Goal: Task Accomplishment & Management: Use online tool/utility

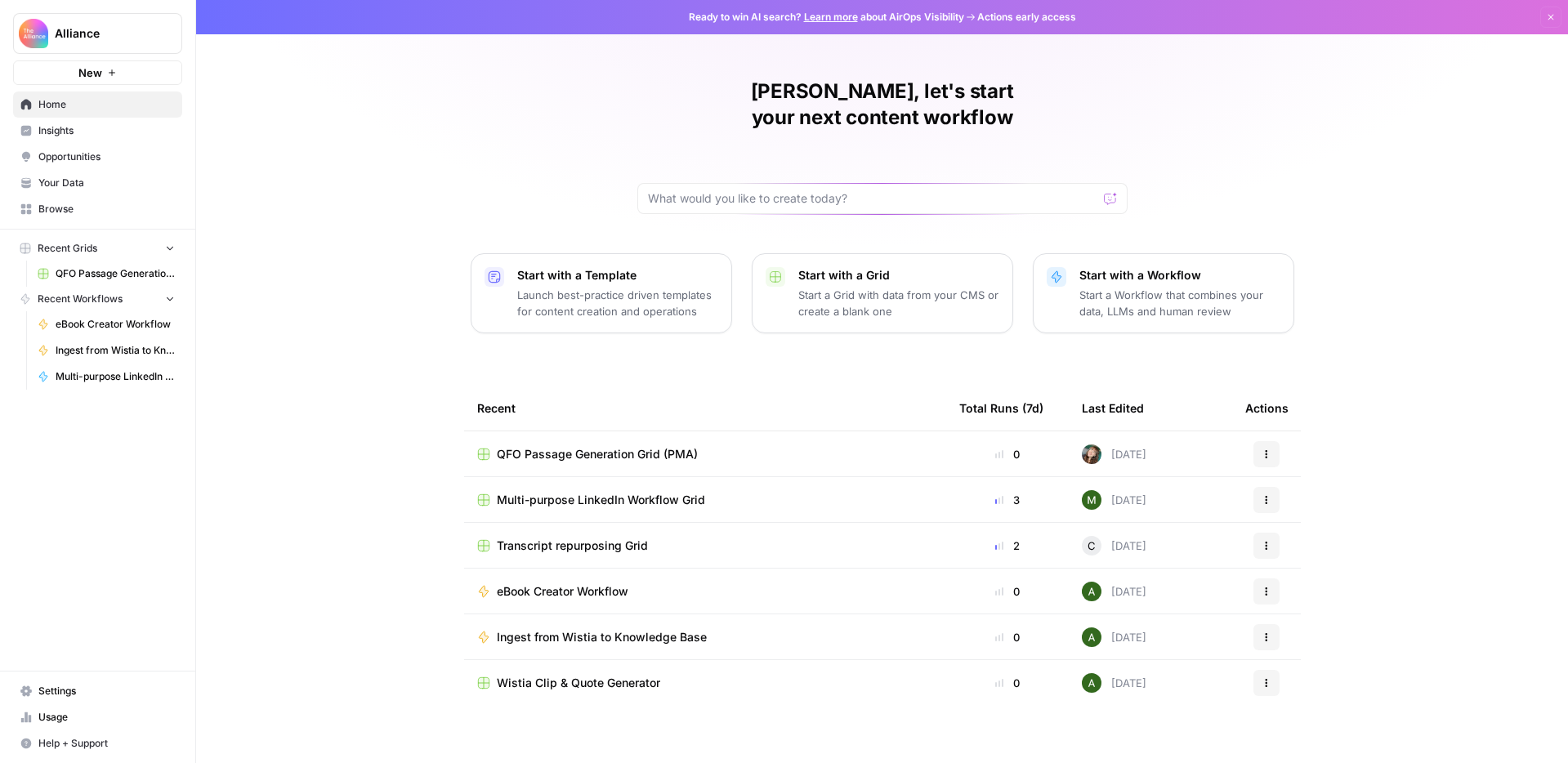
click at [594, 446] on span "QFO Passage Generation Grid (PMA)" at bounding box center [597, 454] width 201 height 16
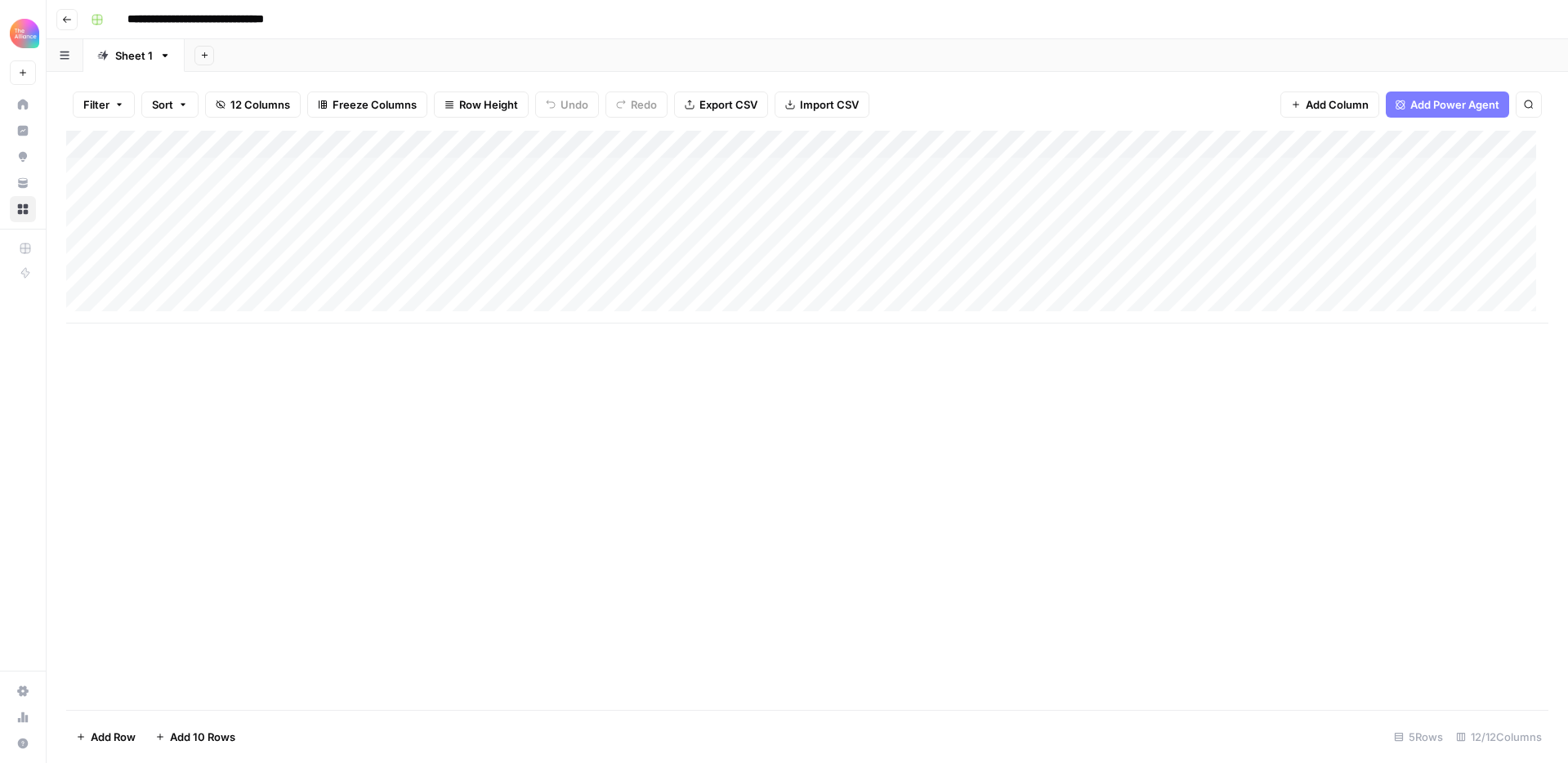
click at [64, 16] on icon "button" at bounding box center [67, 19] width 10 height 10
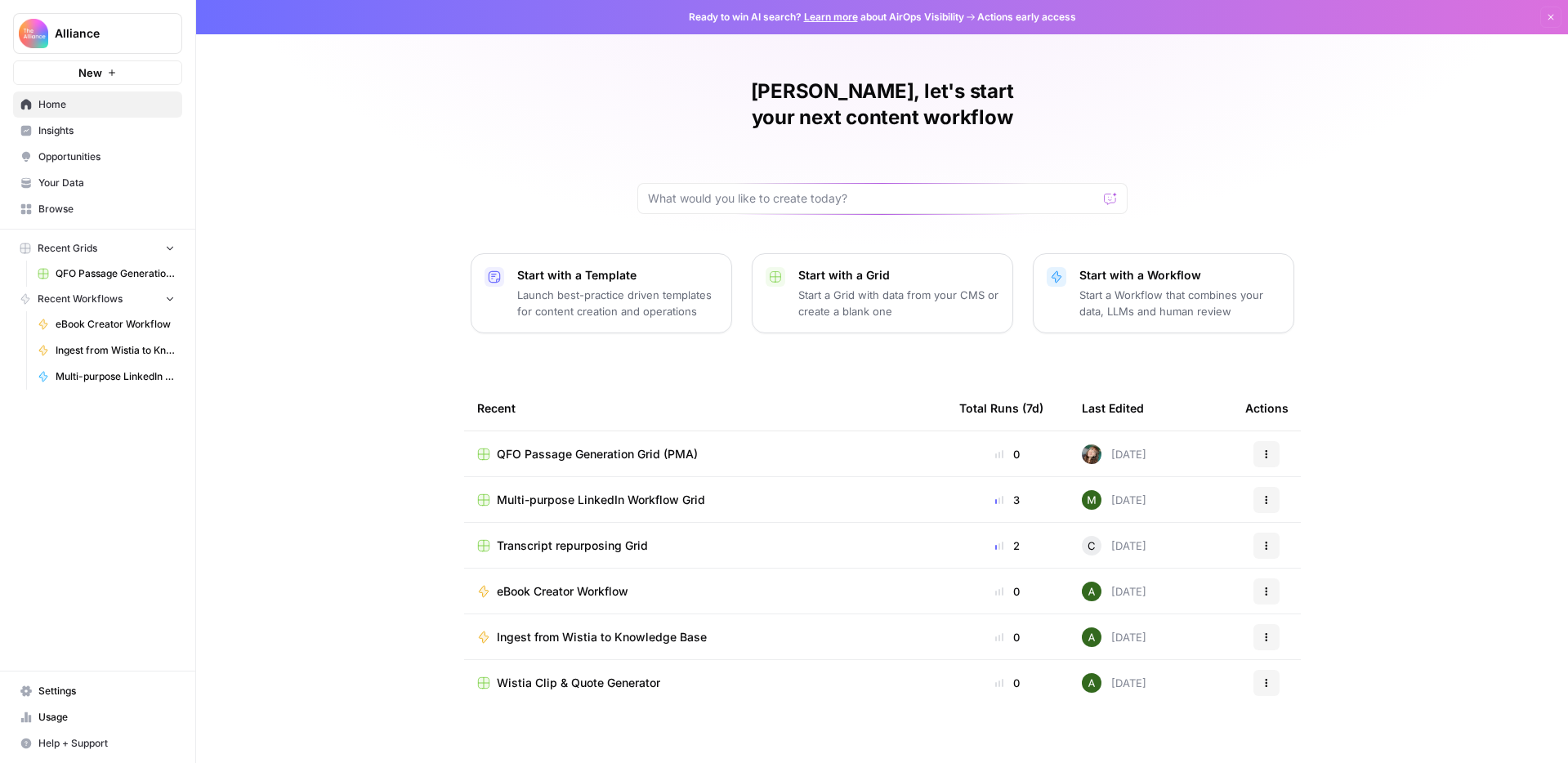
click at [875, 446] on div "QFO Passage Generation Grid (PMA)" at bounding box center [705, 454] width 455 height 16
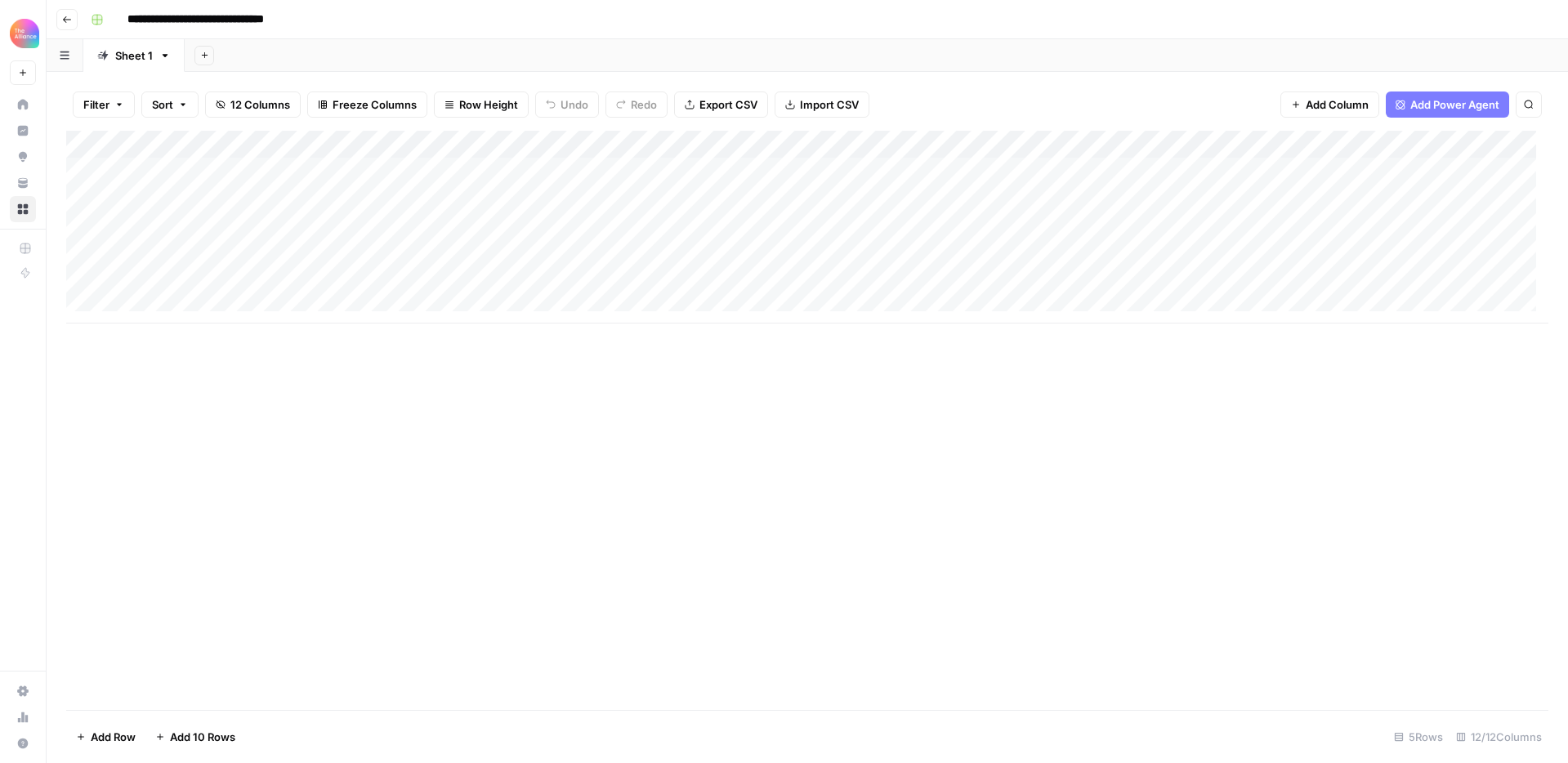
click at [382, 146] on div "Add Column" at bounding box center [806, 227] width 1482 height 192
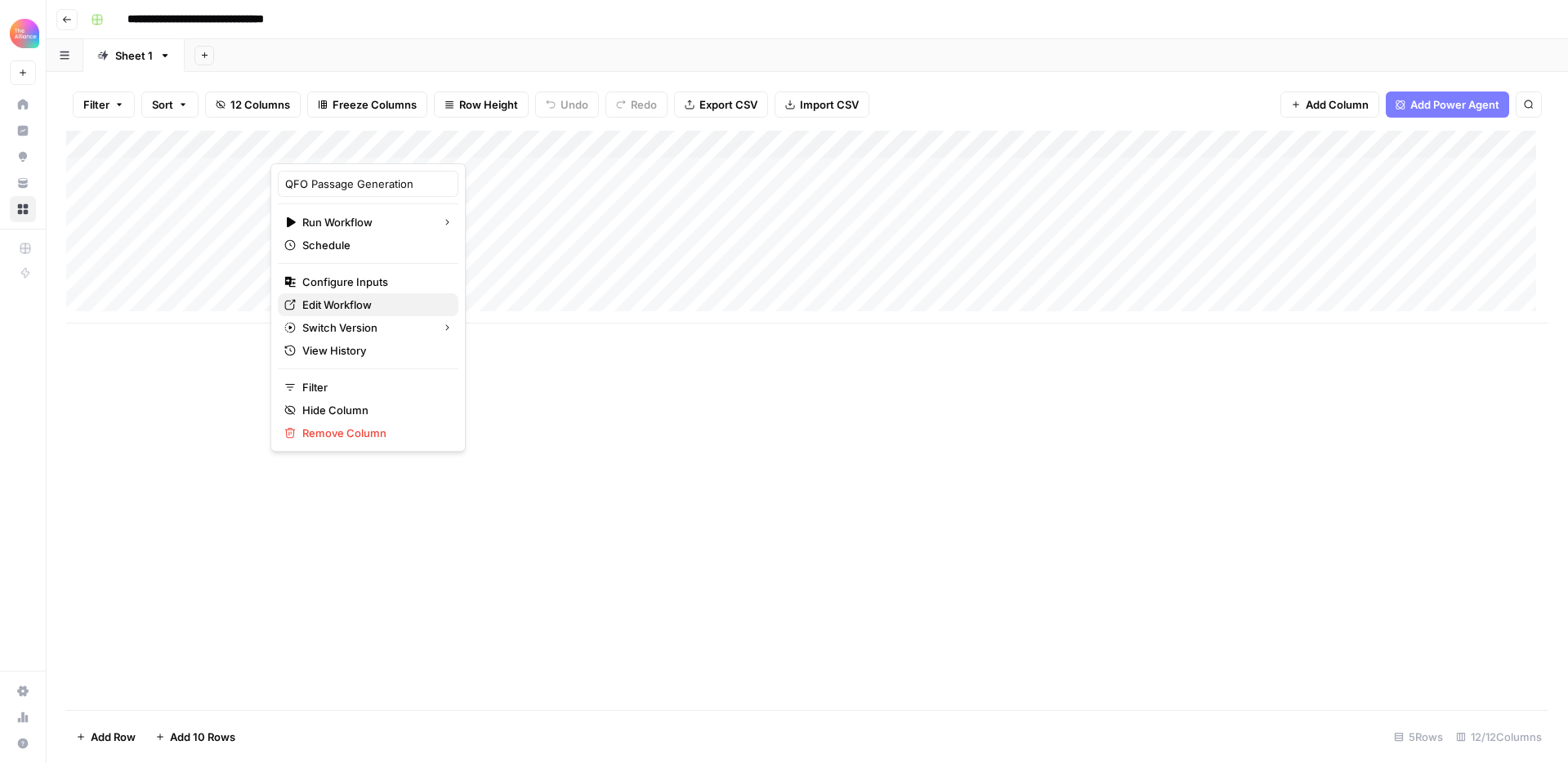
click at [364, 306] on span "Edit Workflow" at bounding box center [374, 305] width 143 height 16
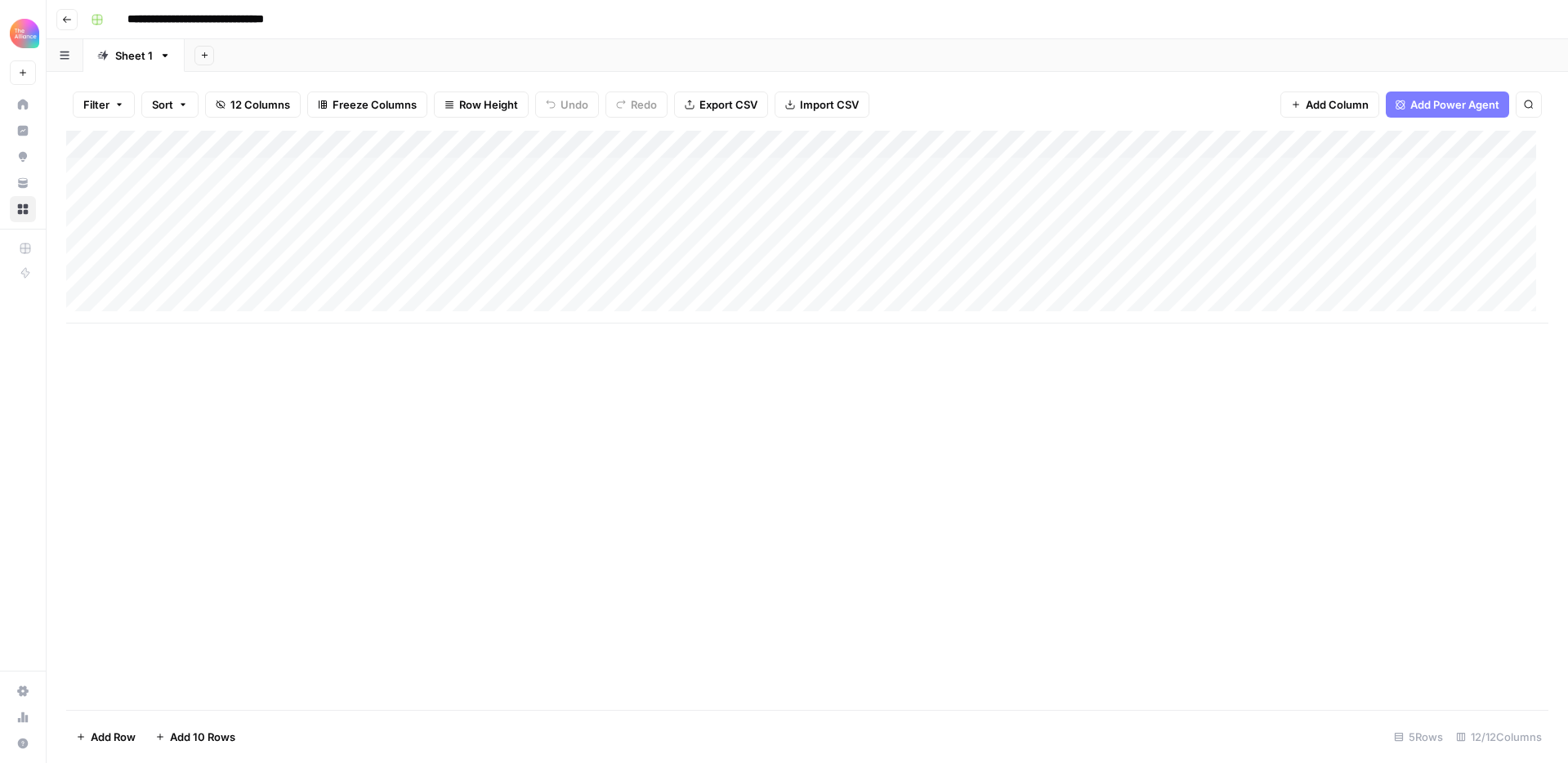
click at [377, 142] on div "Add Column" at bounding box center [806, 227] width 1482 height 192
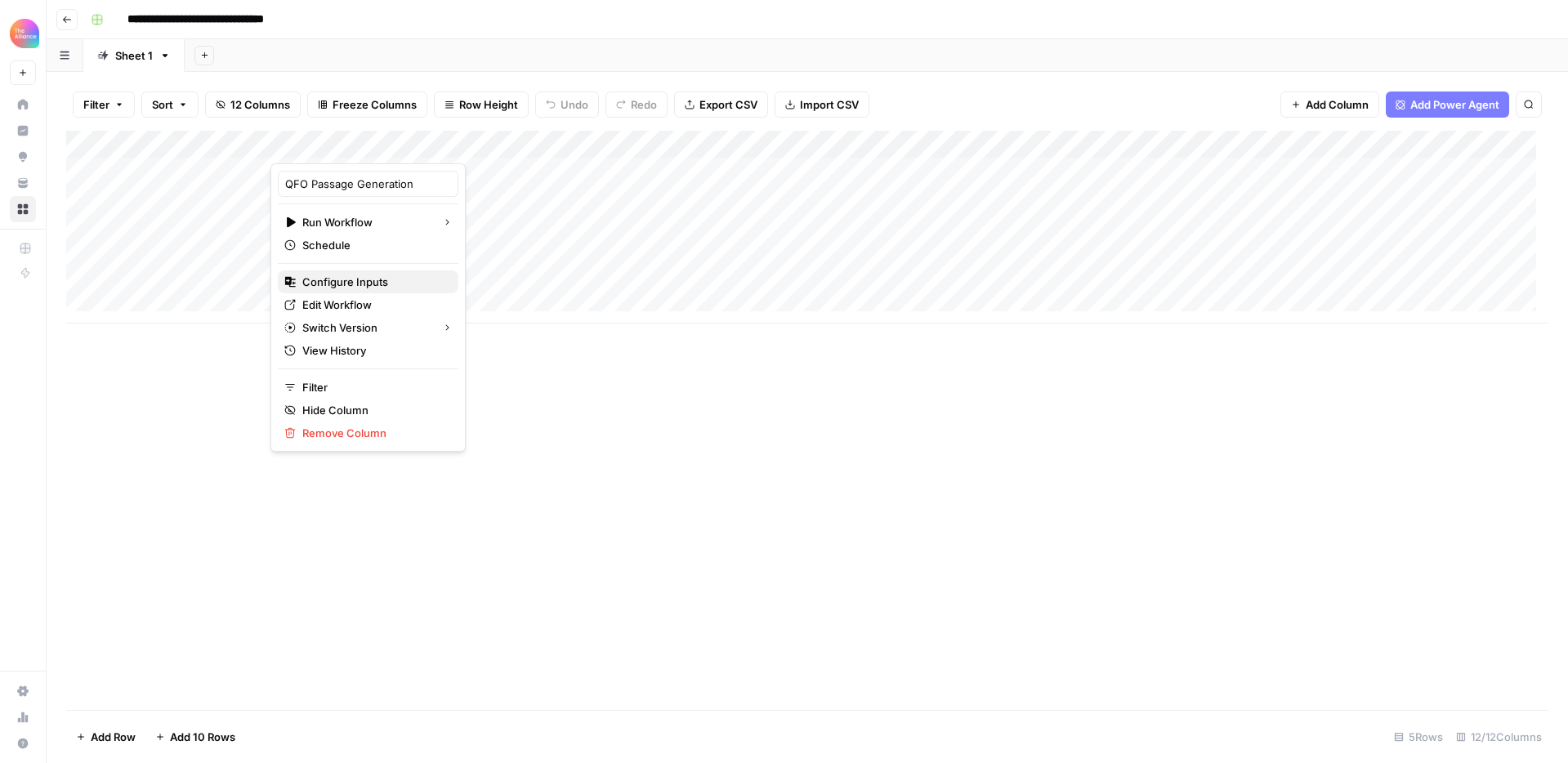
click at [342, 281] on span "Configure Inputs" at bounding box center [374, 282] width 143 height 16
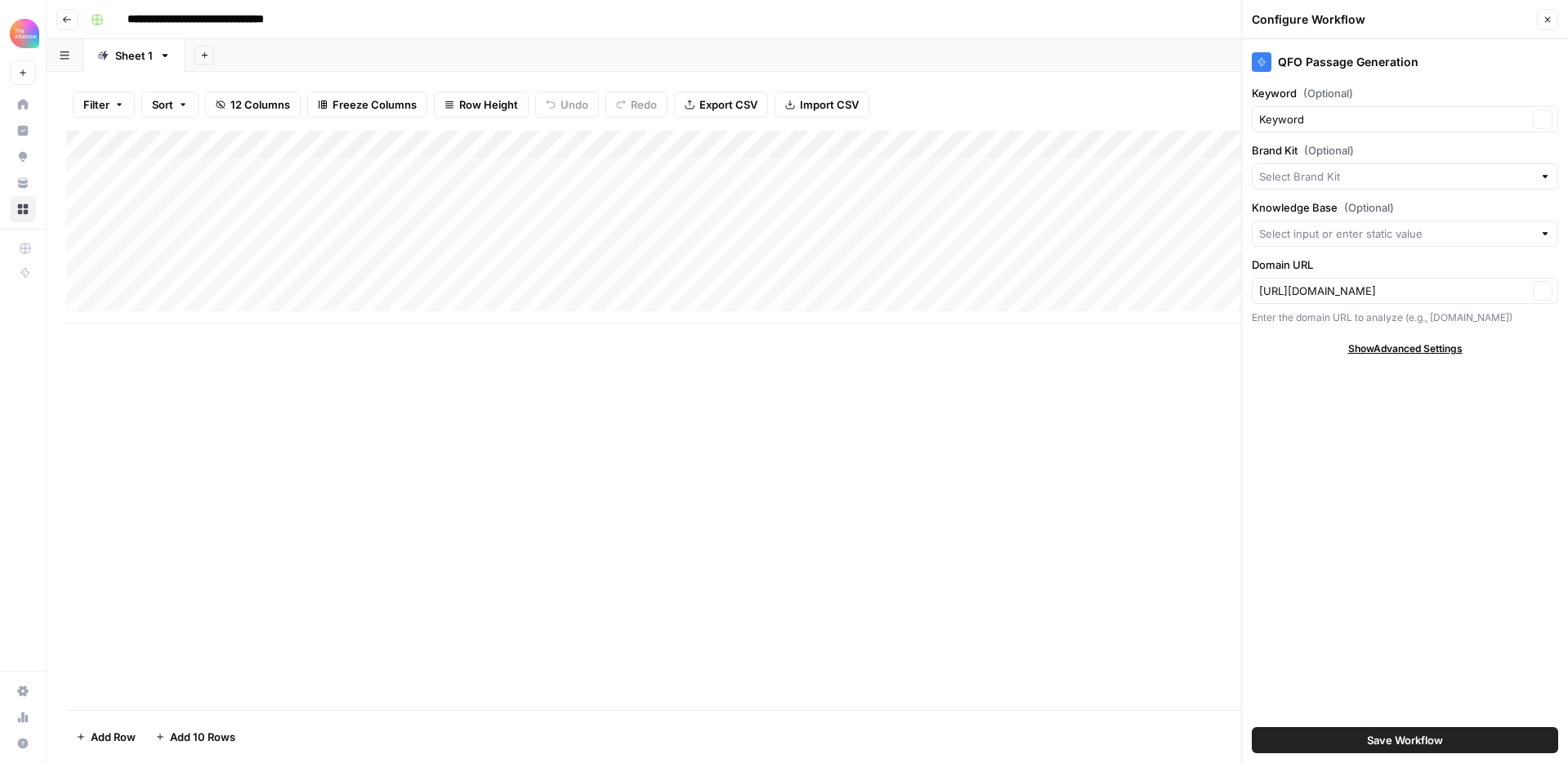
type input "Keynotes (PMA)"
type input "Competitive Intelligence Alliance"
click at [1418, 180] on input "Brand Kit (Optional)" at bounding box center [1393, 177] width 269 height 16
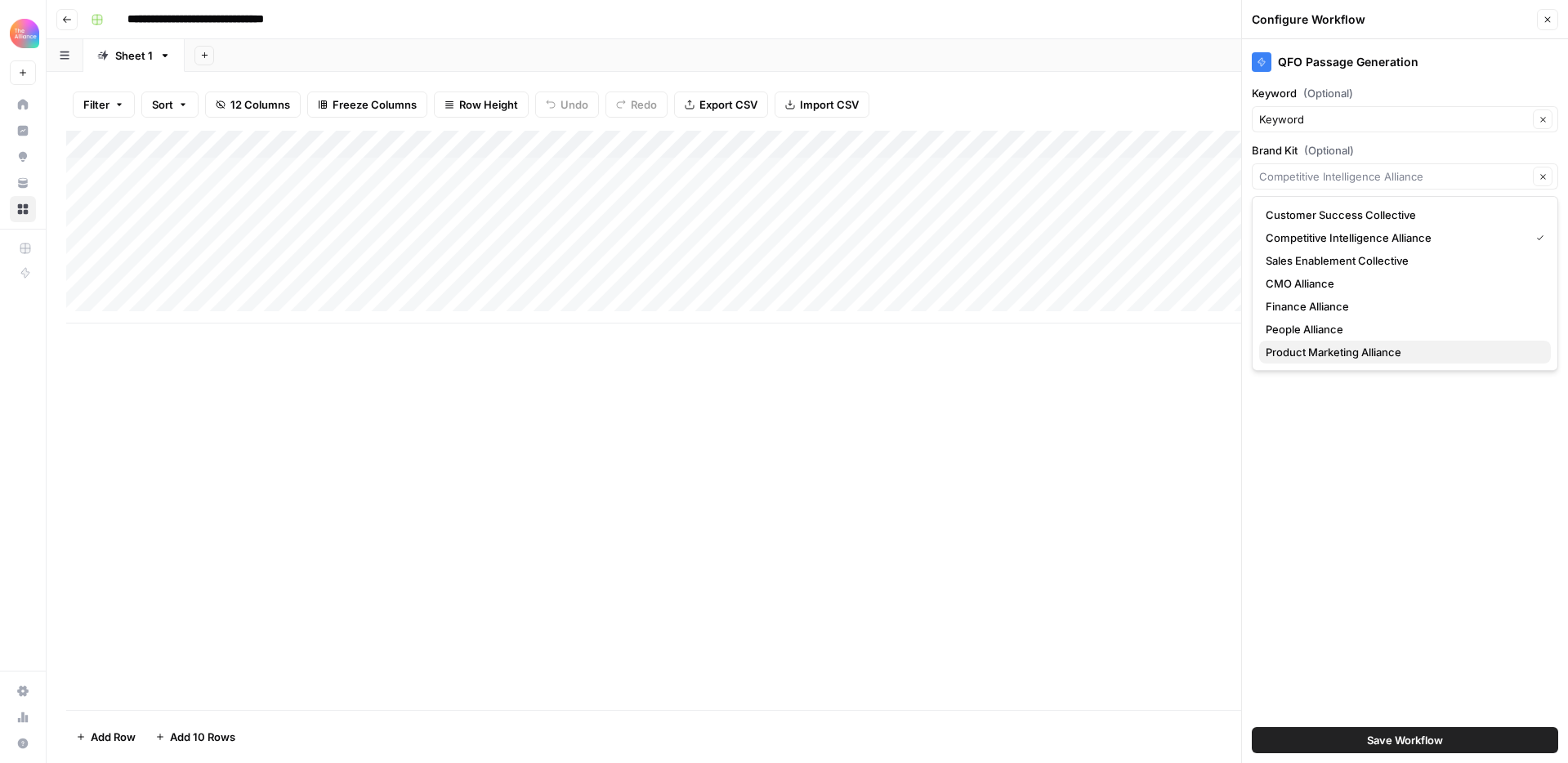
click at [1358, 348] on span "Product Marketing Alliance" at bounding box center [1401, 352] width 272 height 16
type input "Product Marketing Alliance"
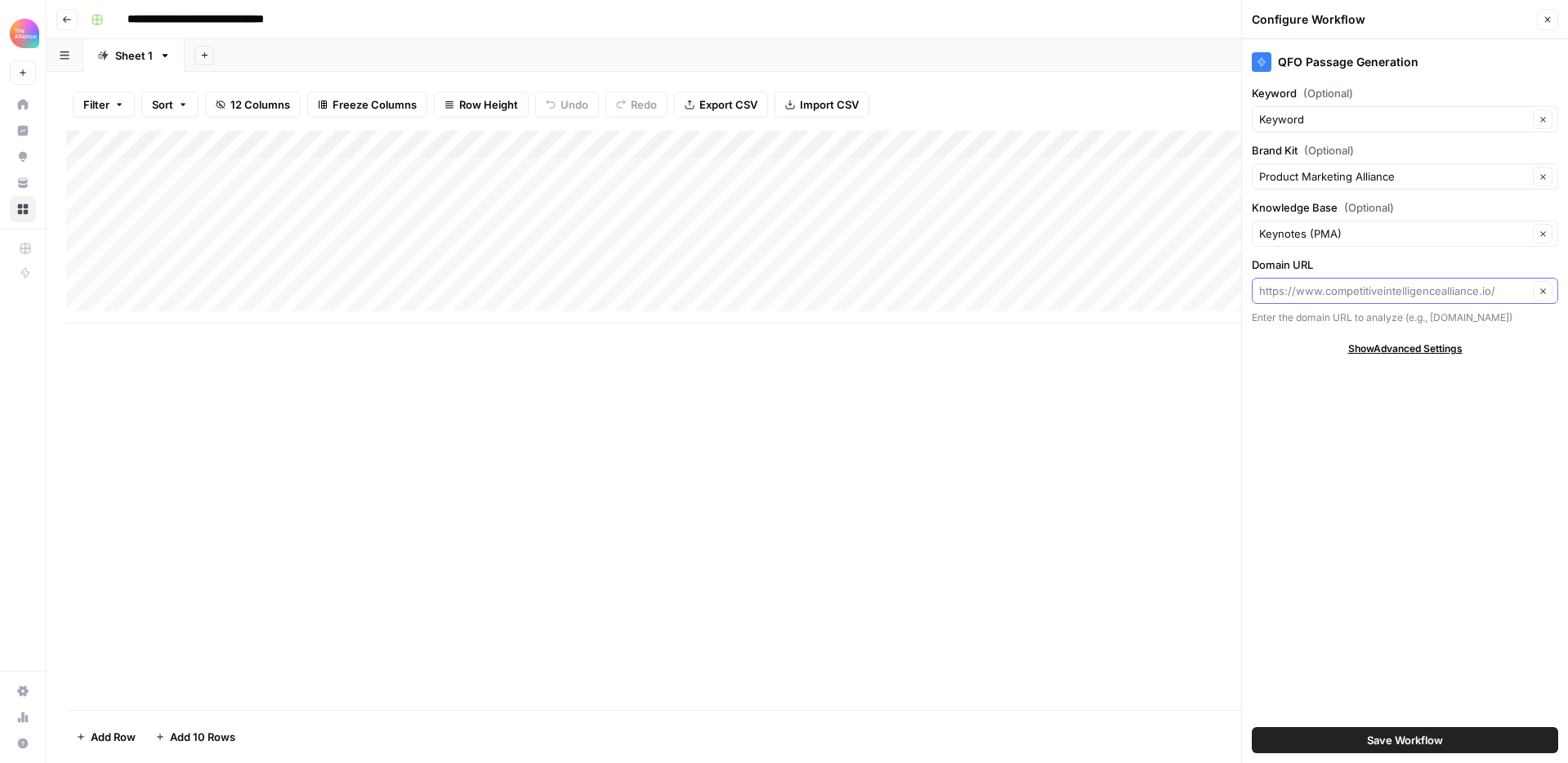
click at [1369, 294] on input "Domain URL" at bounding box center [1393, 290] width 269 height 16
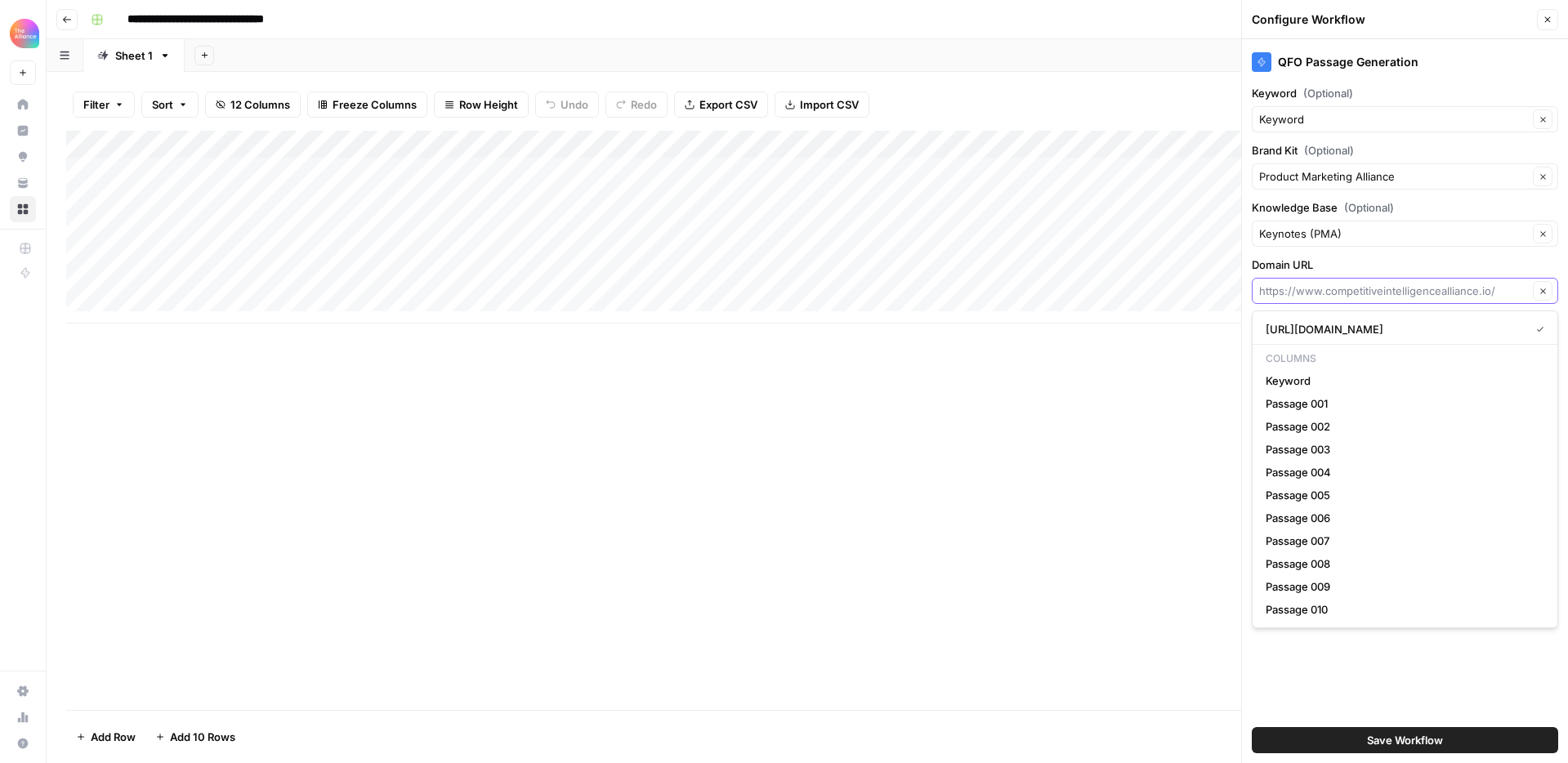
click at [1338, 289] on input "Domain URL" at bounding box center [1393, 290] width 269 height 16
paste input "[URL][DOMAIN_NAME]"
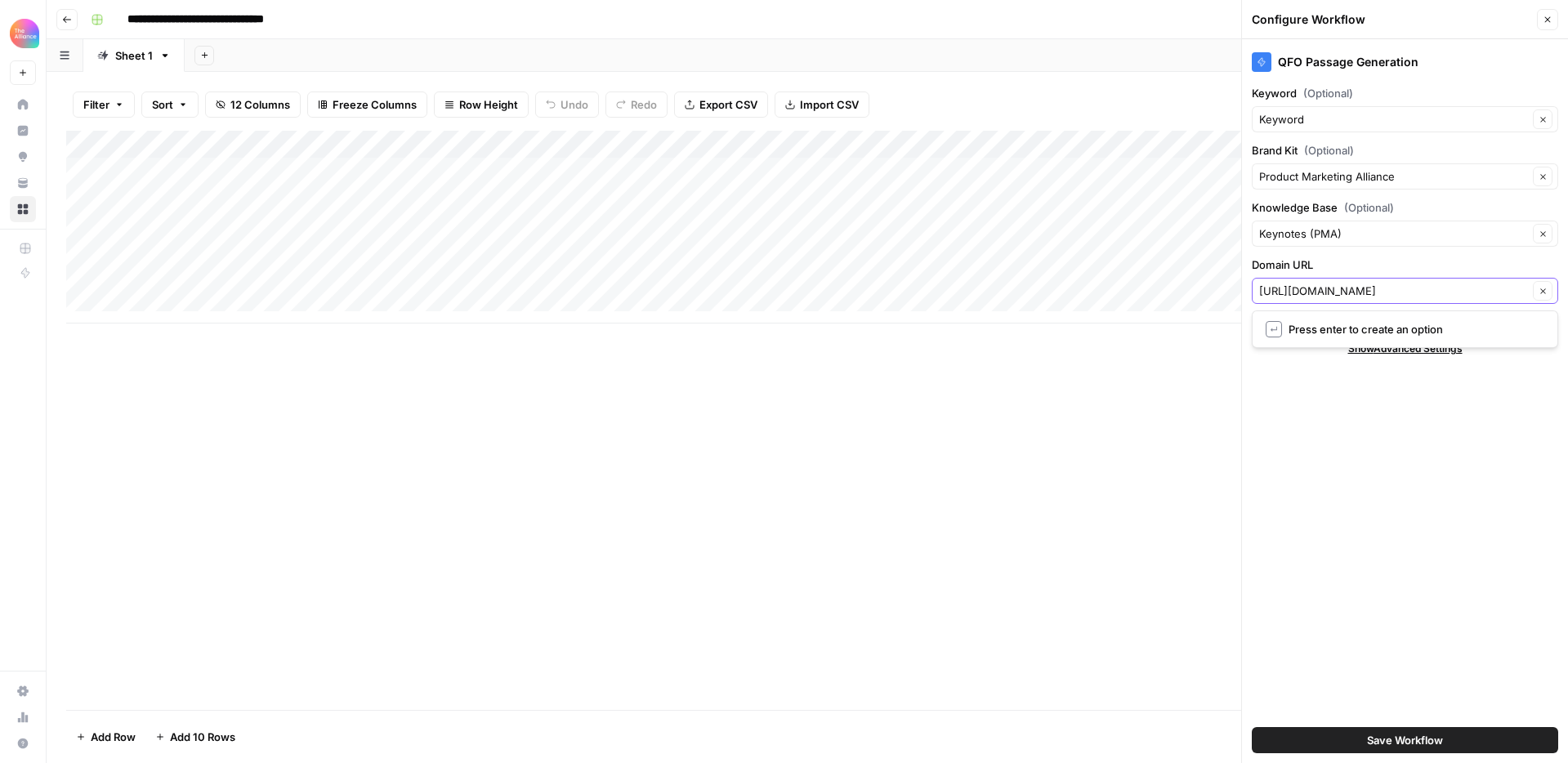
type input "[URL][DOMAIN_NAME]"
click at [1397, 267] on label "Domain URL" at bounding box center [1405, 265] width 306 height 16
click at [1397, 282] on input "[URL][DOMAIN_NAME]" at bounding box center [1393, 290] width 269 height 16
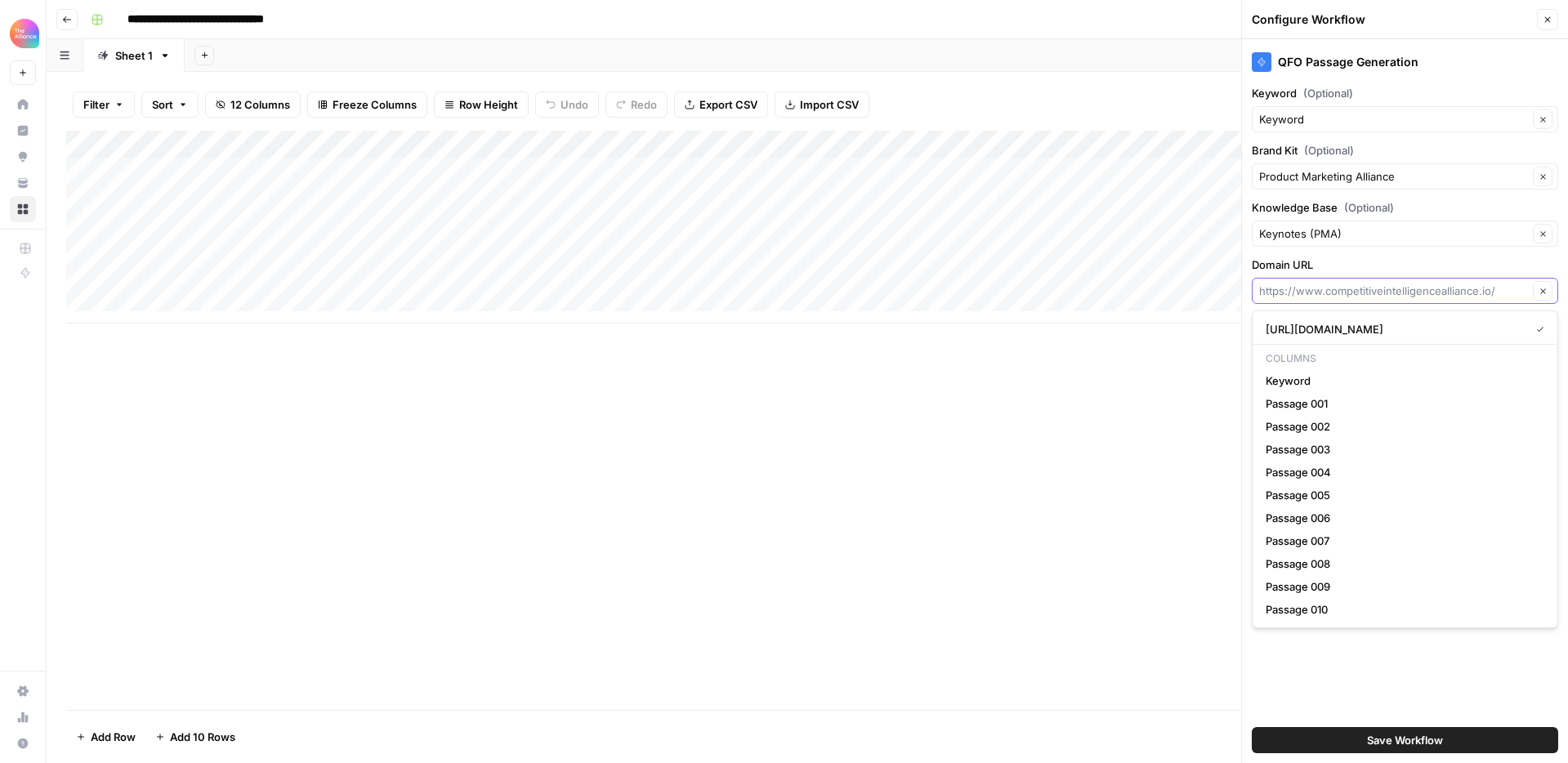
click at [1398, 284] on input "Domain URL" at bounding box center [1393, 290] width 269 height 16
paste input "[URL][DOMAIN_NAME]"
type input "[URL][DOMAIN_NAME]"
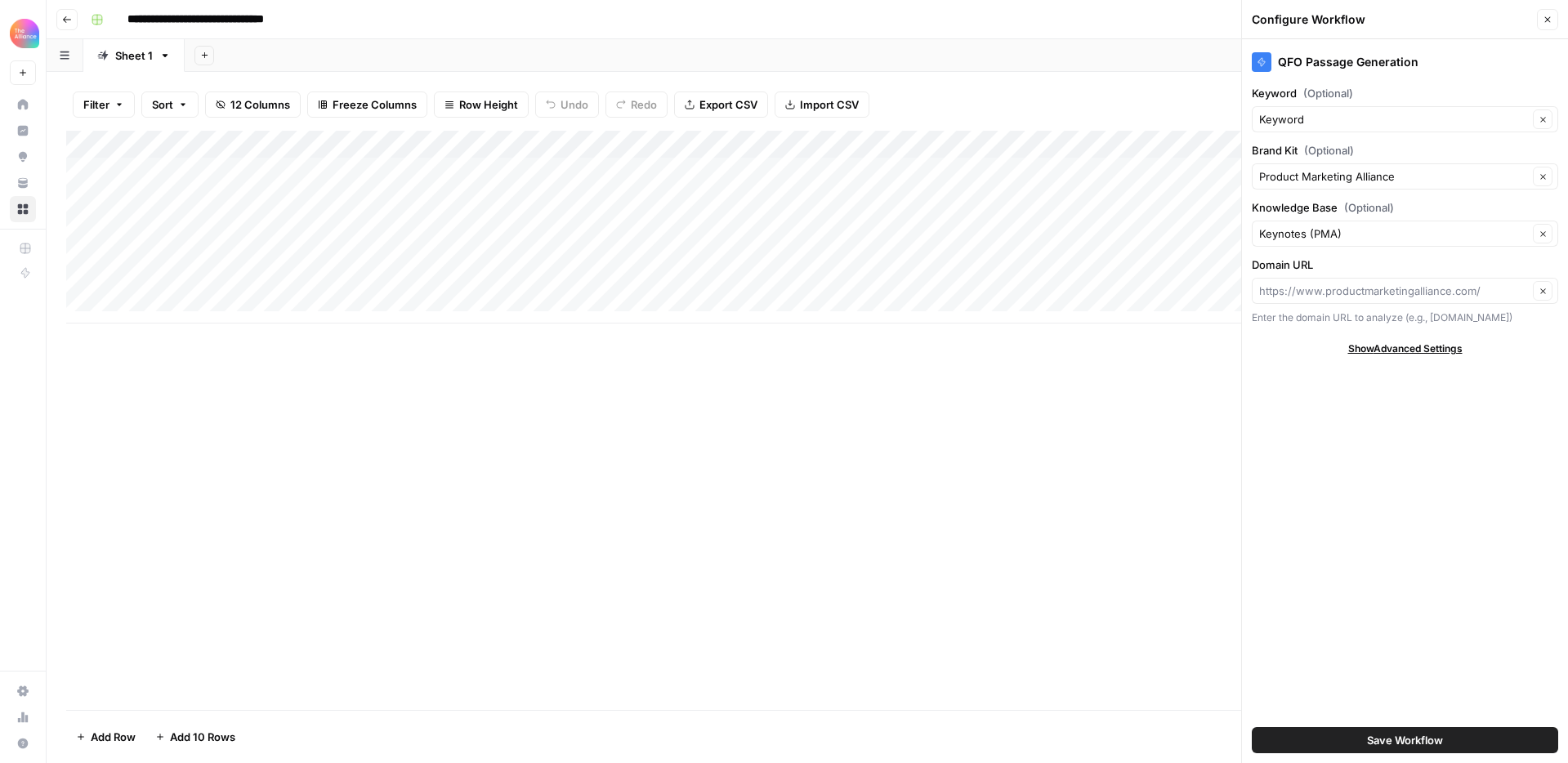
type input "[URL][DOMAIN_NAME]"
click at [1432, 741] on span "Save Workflow" at bounding box center [1404, 740] width 76 height 16
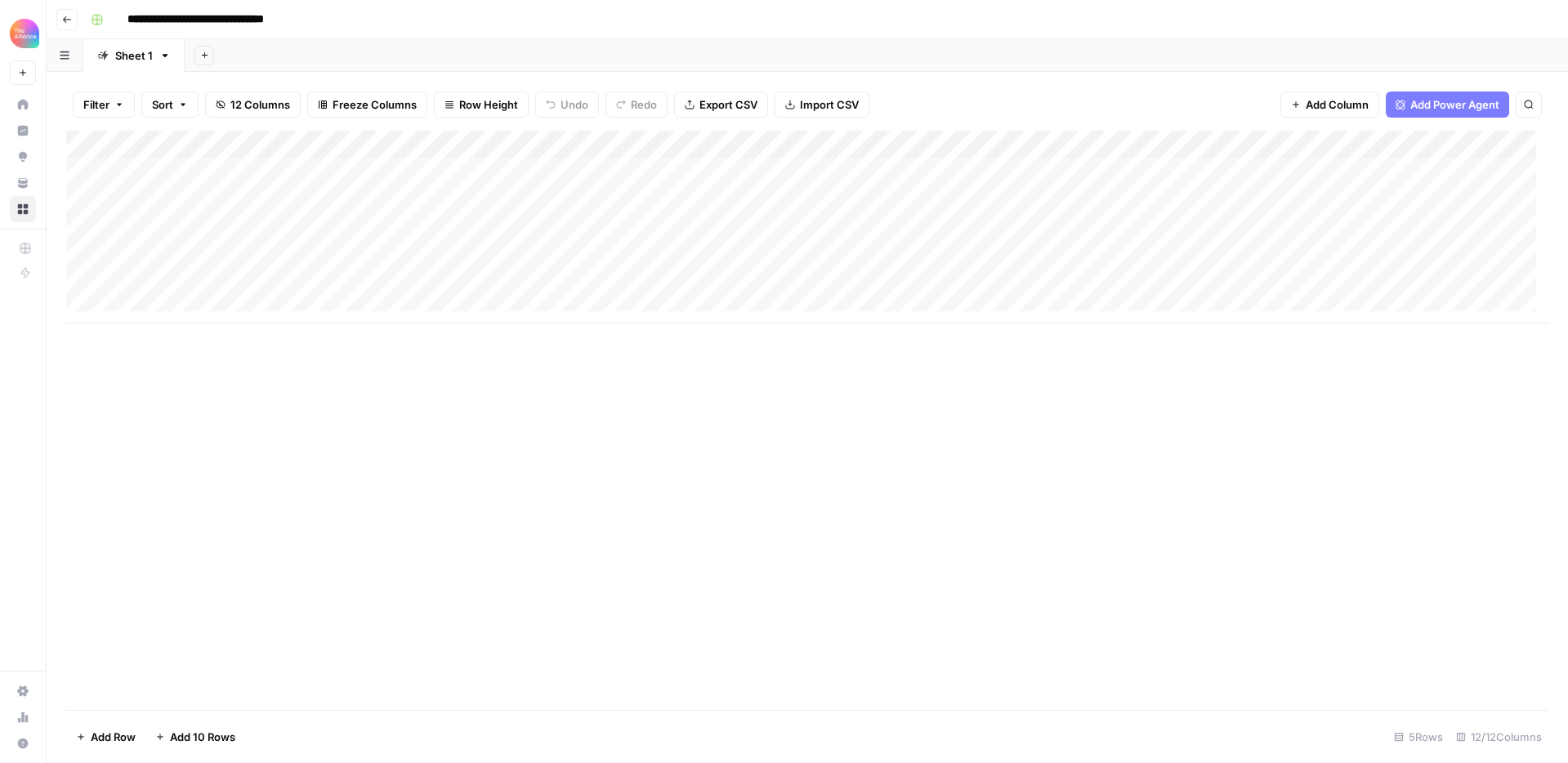
click at [194, 255] on div "Add Column" at bounding box center [806, 227] width 1482 height 192
type textarea "**********"
click at [317, 249] on div "Add Column" at bounding box center [806, 227] width 1482 height 192
click at [382, 254] on div "Add Column" at bounding box center [806, 227] width 1482 height 192
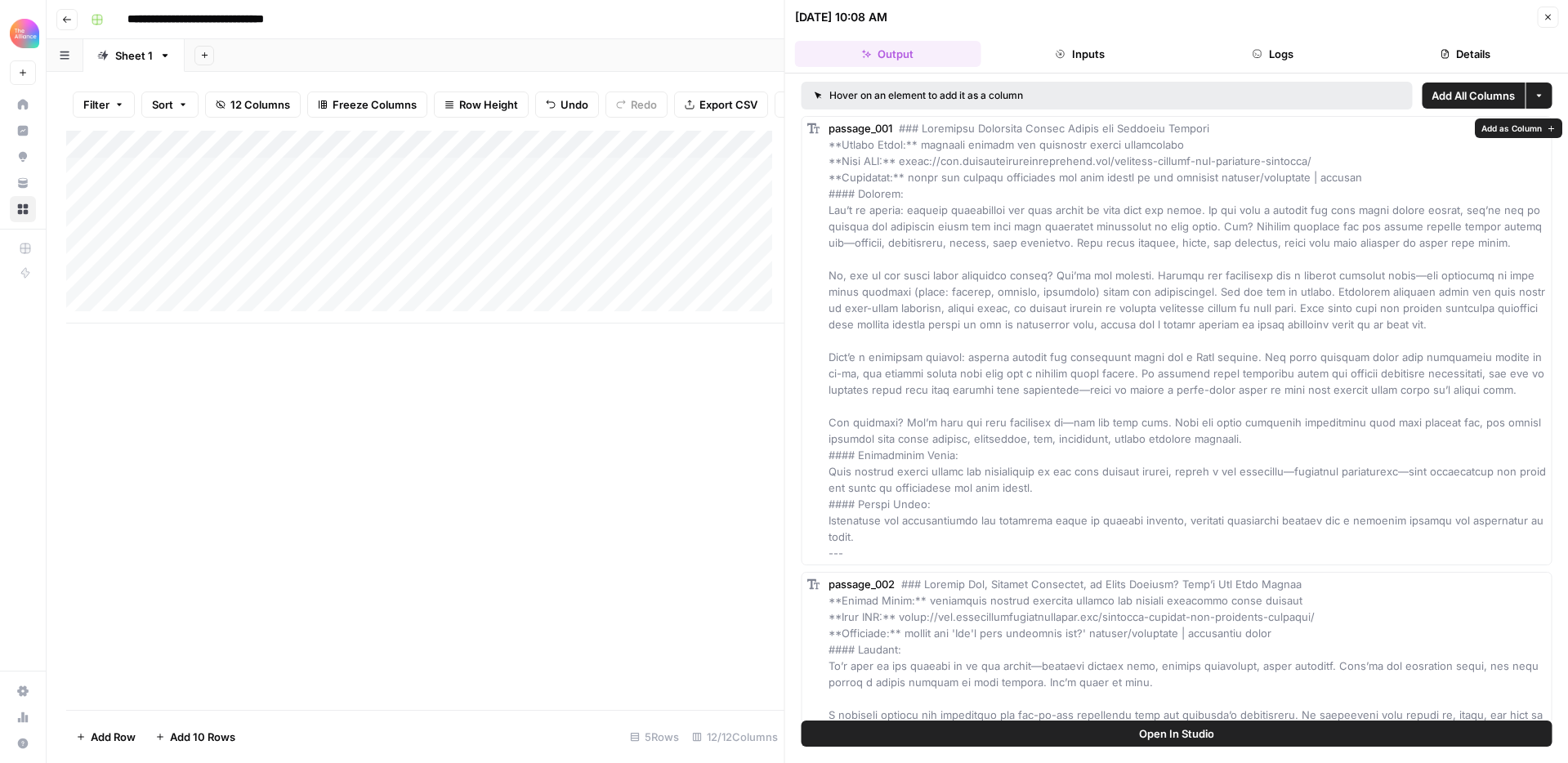
drag, startPoint x: 911, startPoint y: 160, endPoint x: 1369, endPoint y: 155, distance: 458.0
click at [1369, 155] on div "passage_001" at bounding box center [1187, 340] width 718 height 441
copy span "[URL][DOMAIN_NAME]"
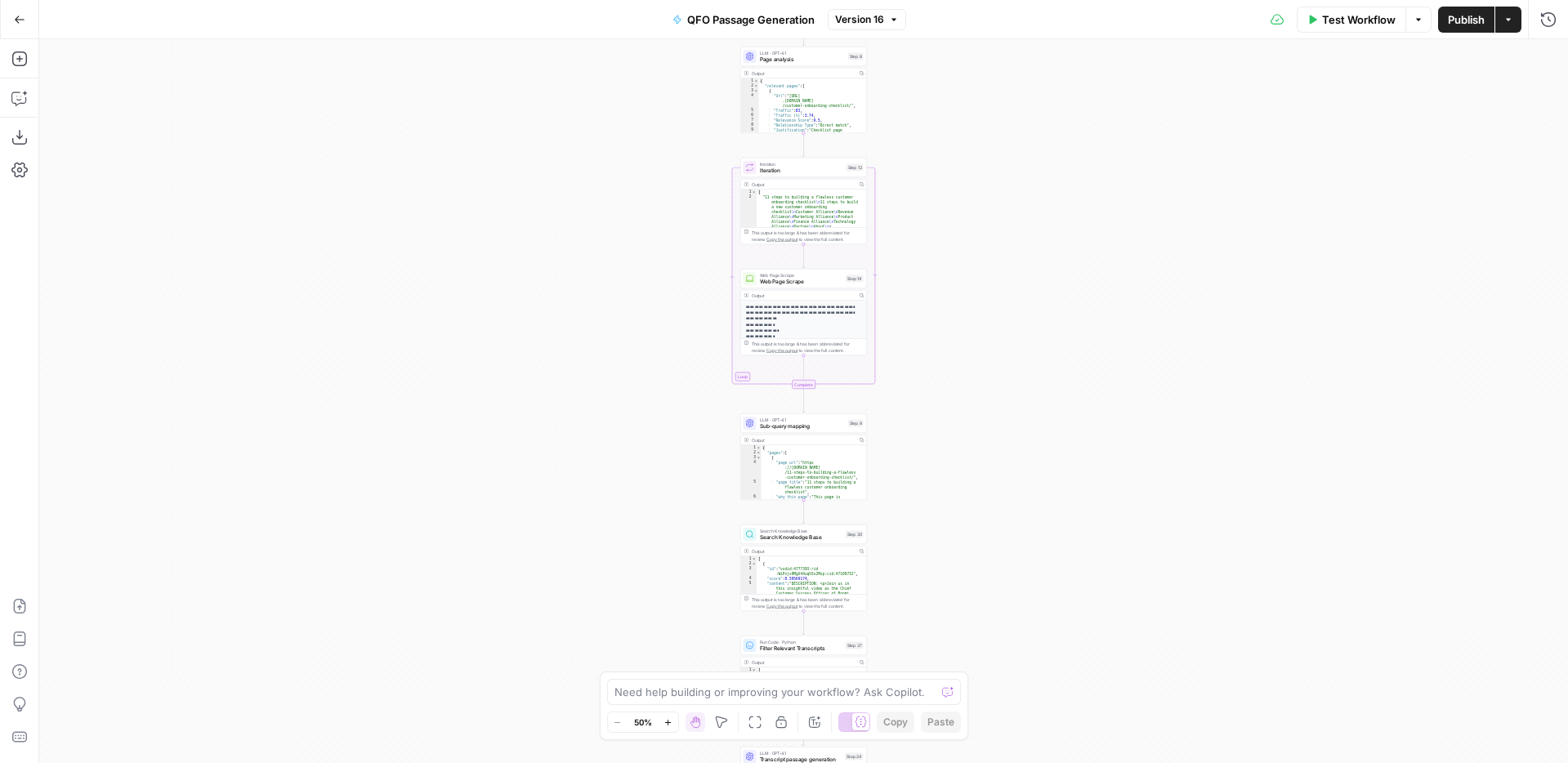
click at [1515, 27] on button "Actions" at bounding box center [1508, 19] width 27 height 27
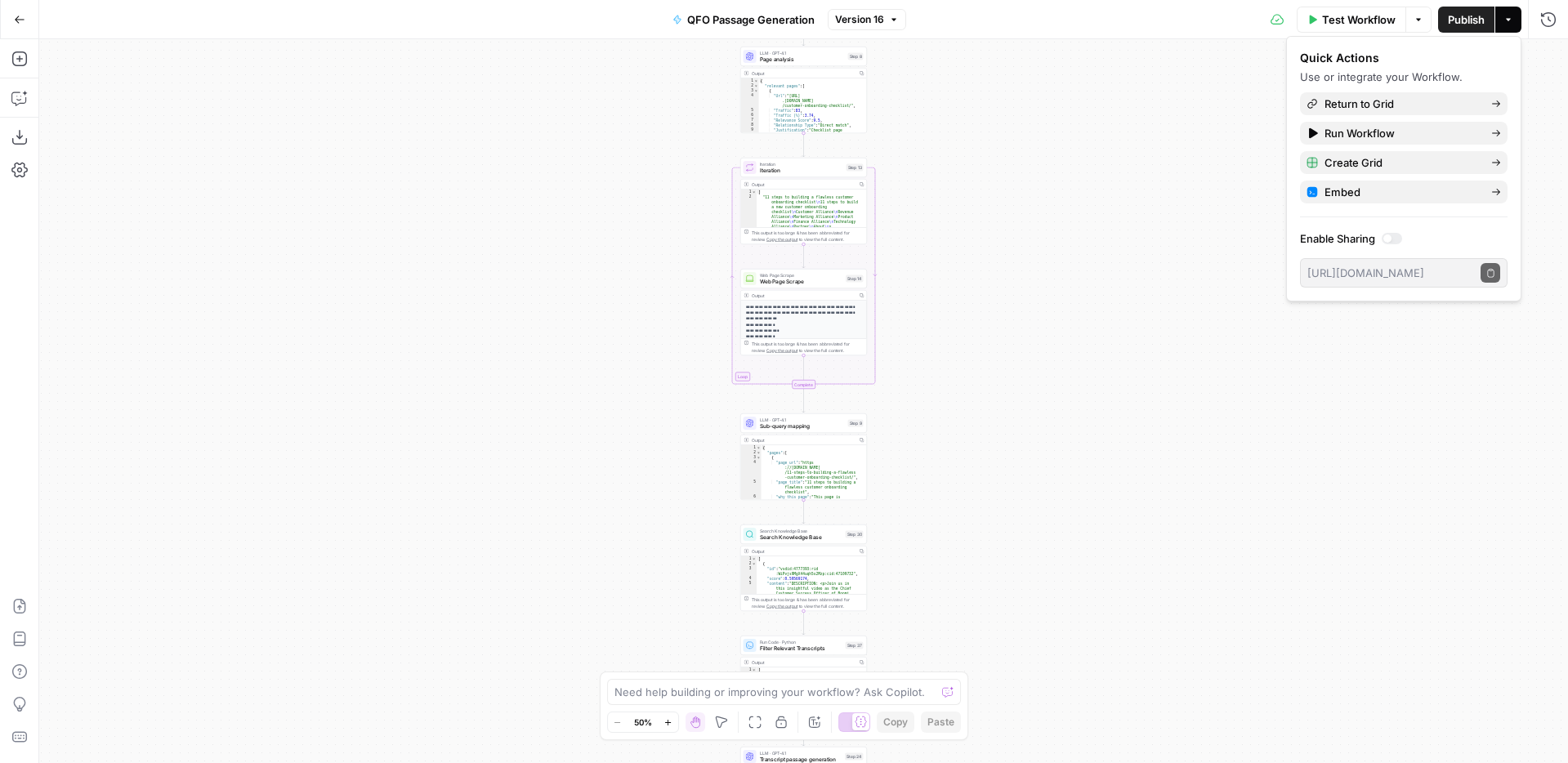
click at [1417, 24] on icon "button" at bounding box center [1418, 19] width 10 height 10
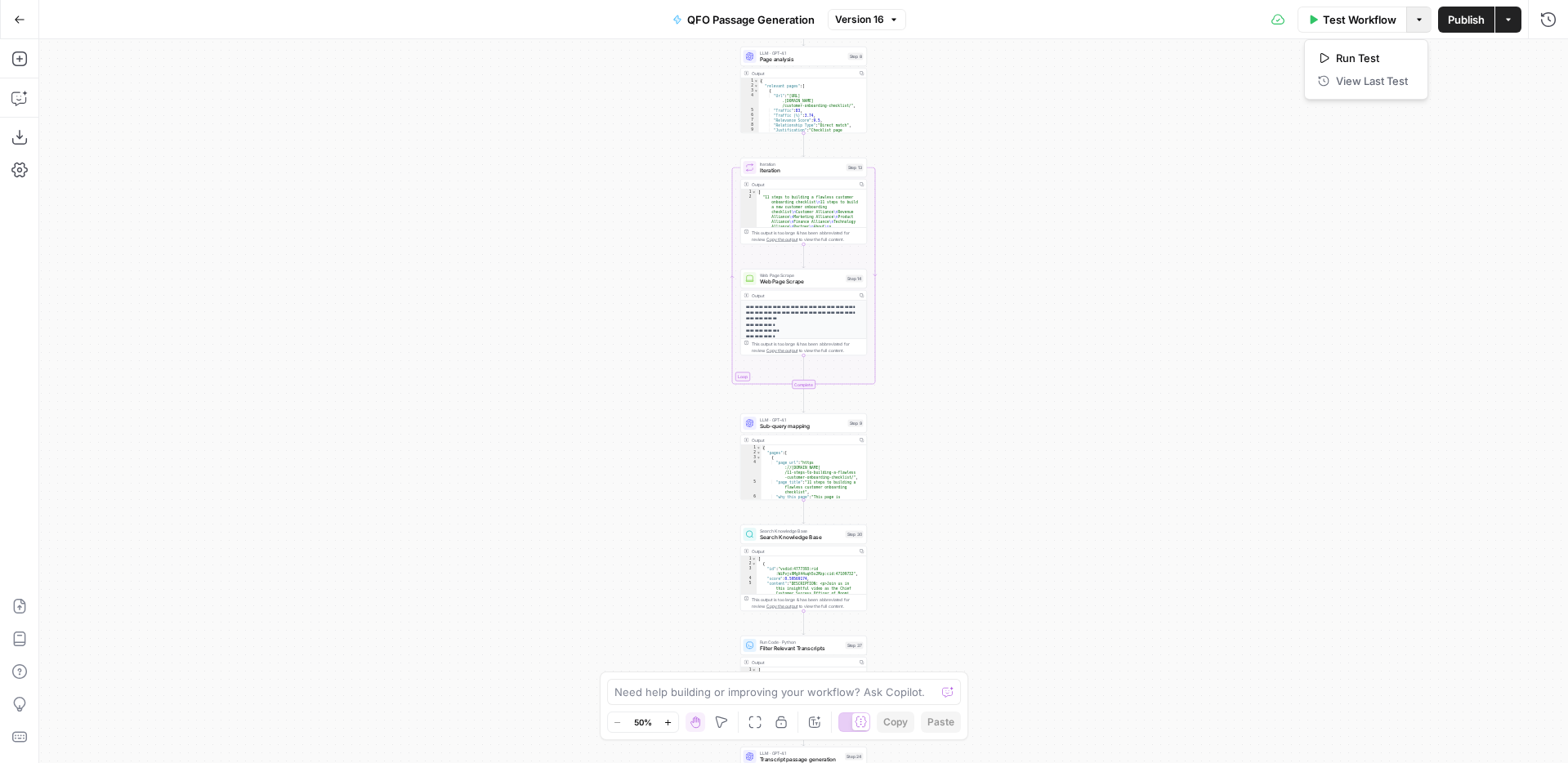
click at [794, 16] on span "QFO Passage Generation" at bounding box center [751, 19] width 127 height 16
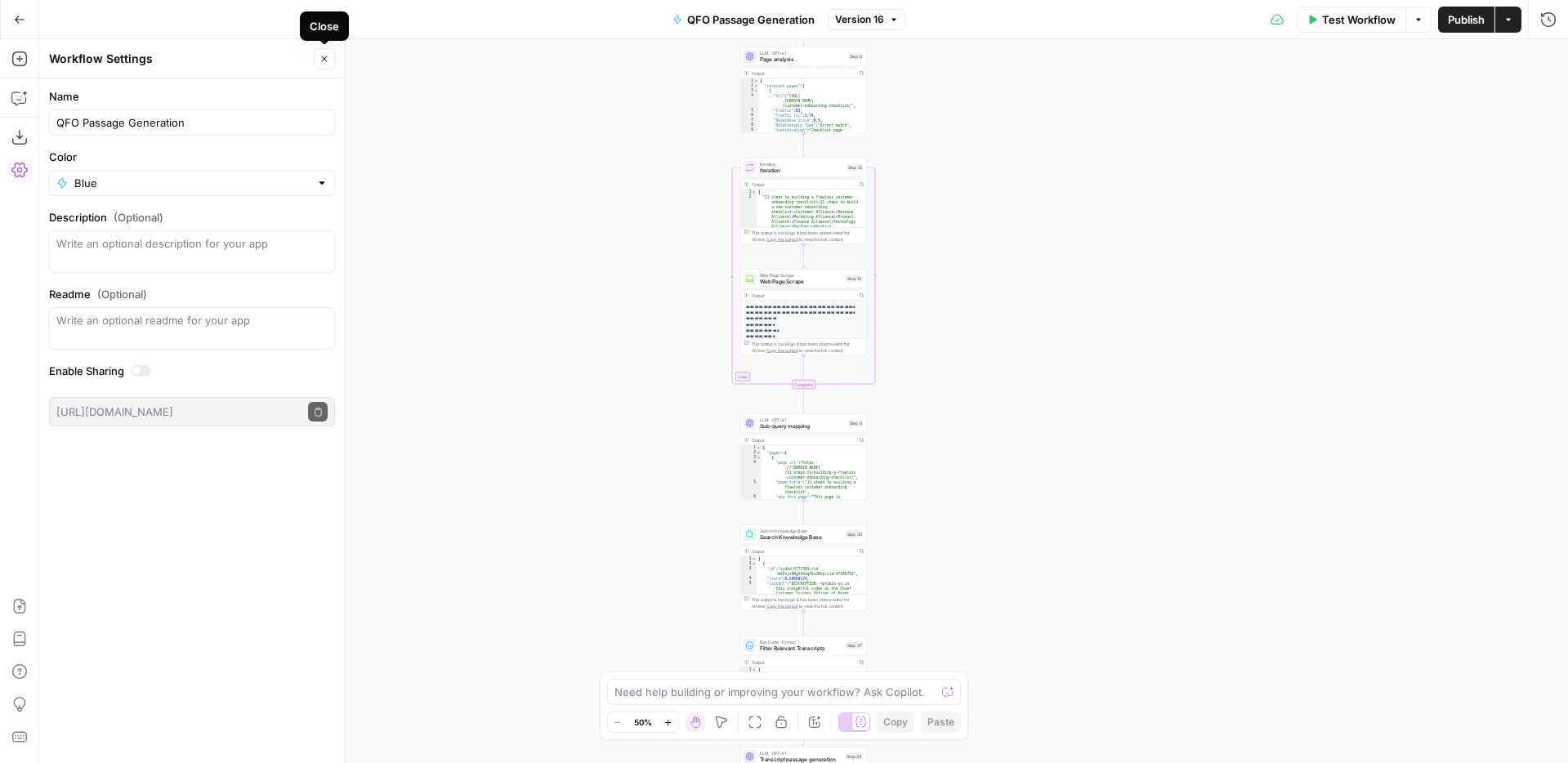
click at [324, 60] on icon "button" at bounding box center [324, 59] width 10 height 10
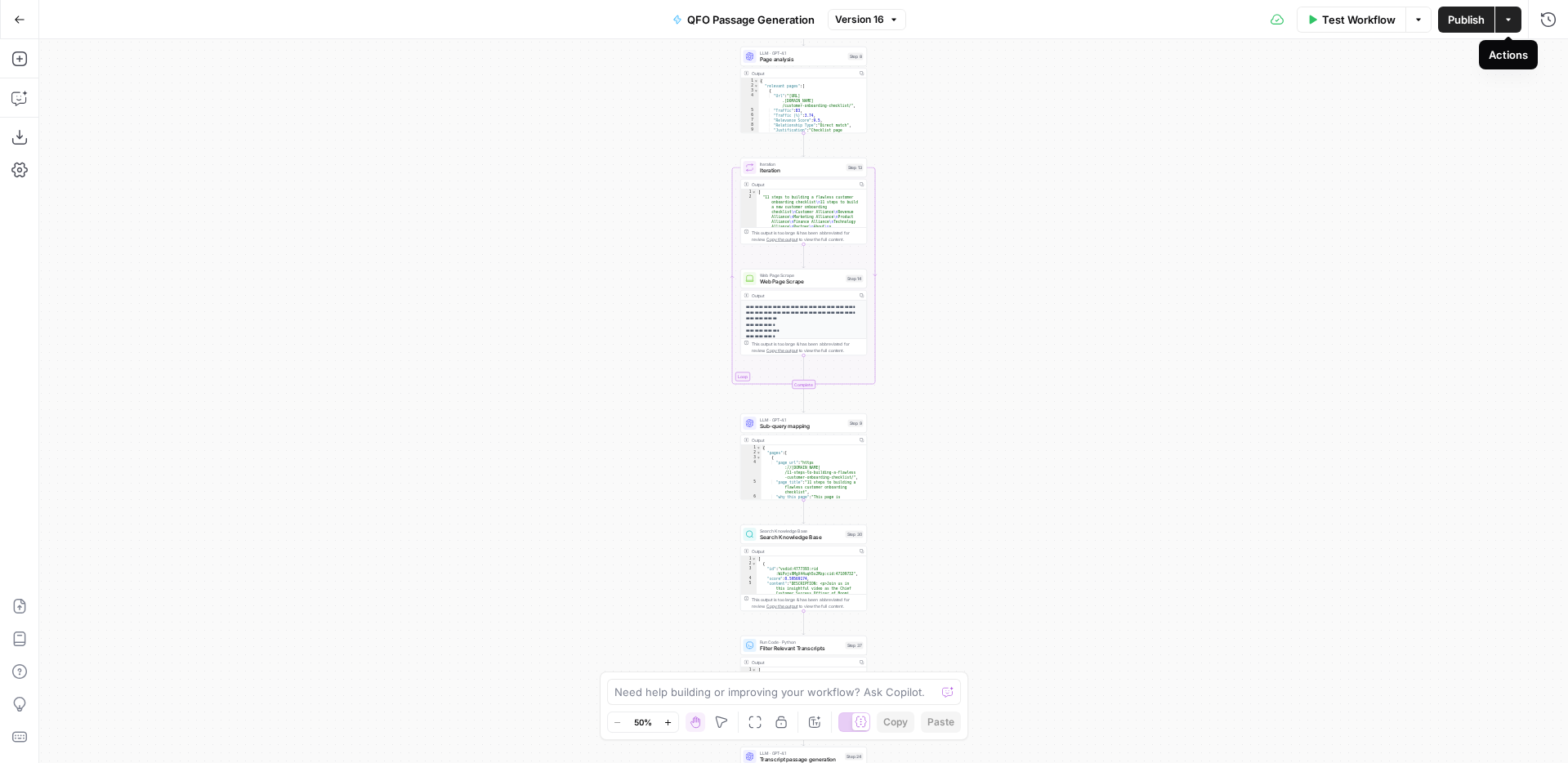
click at [1516, 27] on button "Actions" at bounding box center [1508, 19] width 27 height 27
click at [1107, 143] on div "Workflow Set Inputs Inputs SEO Research Semrush Keyword Magic Tool Step 4 Outpu…" at bounding box center [804, 401] width 1529 height 724
type textarea "**********"
click at [806, 93] on div "{ "relevant_pages" : [ { "Url" : "https://www .customersuccesscollective.com /c…" at bounding box center [809, 118] width 102 height 79
click at [955, 117] on div "Workflow Set Inputs Inputs SEO Research Semrush Keyword Magic Tool Step 4 Outpu…" at bounding box center [804, 401] width 1529 height 724
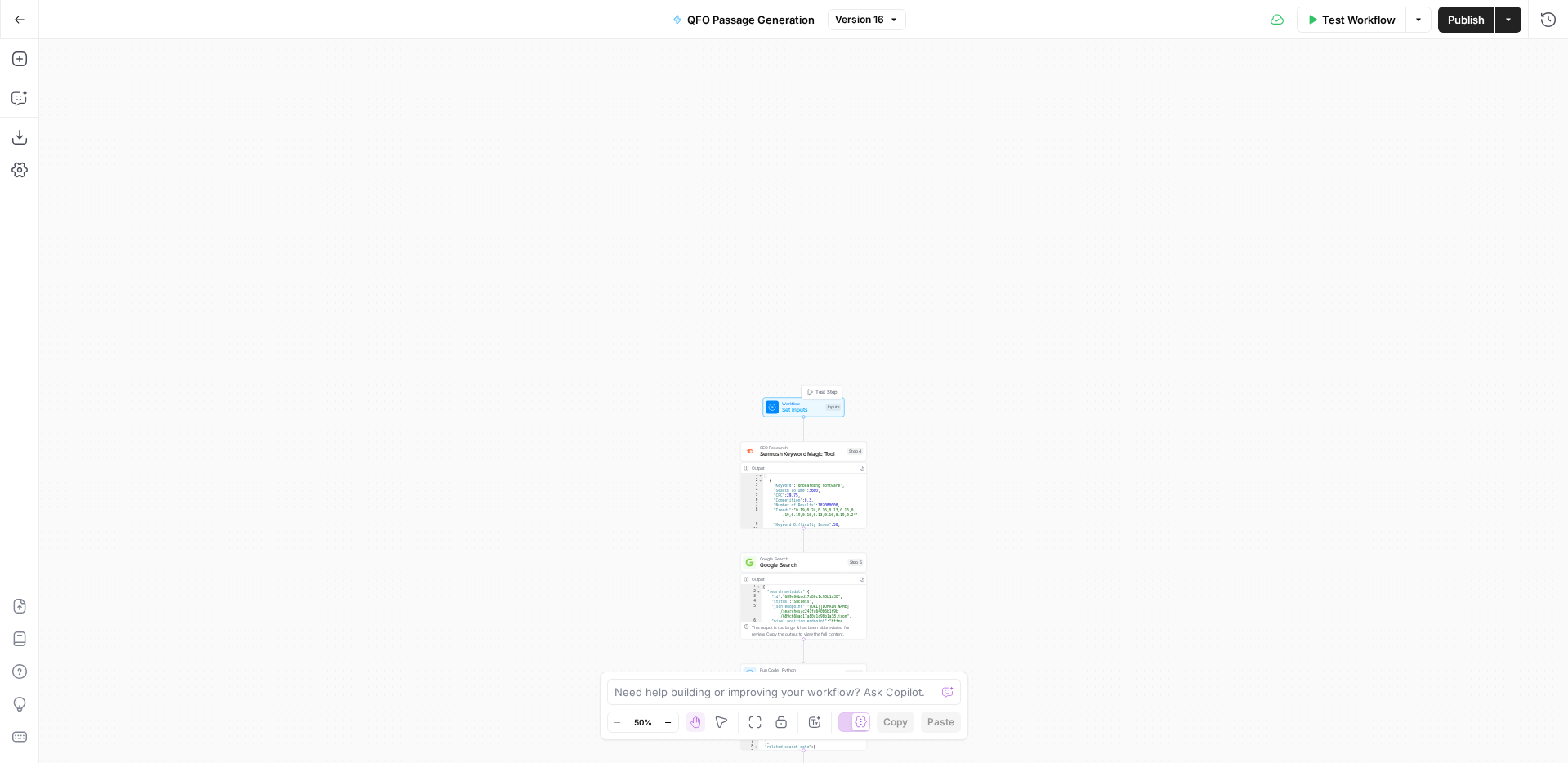
click at [808, 406] on span "Set Inputs" at bounding box center [802, 409] width 41 height 8
click at [1354, 192] on Kit "Brand Kit (Optional)" at bounding box center [1413, 197] width 260 height 16
click at [1353, 199] on Kit "Brand Kit (Optional)" at bounding box center [1413, 197] width 260 height 16
click at [1398, 269] on Base "Knowledge Base (Optional)" at bounding box center [1413, 262] width 260 height 16
click at [1363, 191] on Kit "Brand Kit (Optional)" at bounding box center [1413, 197] width 260 height 16
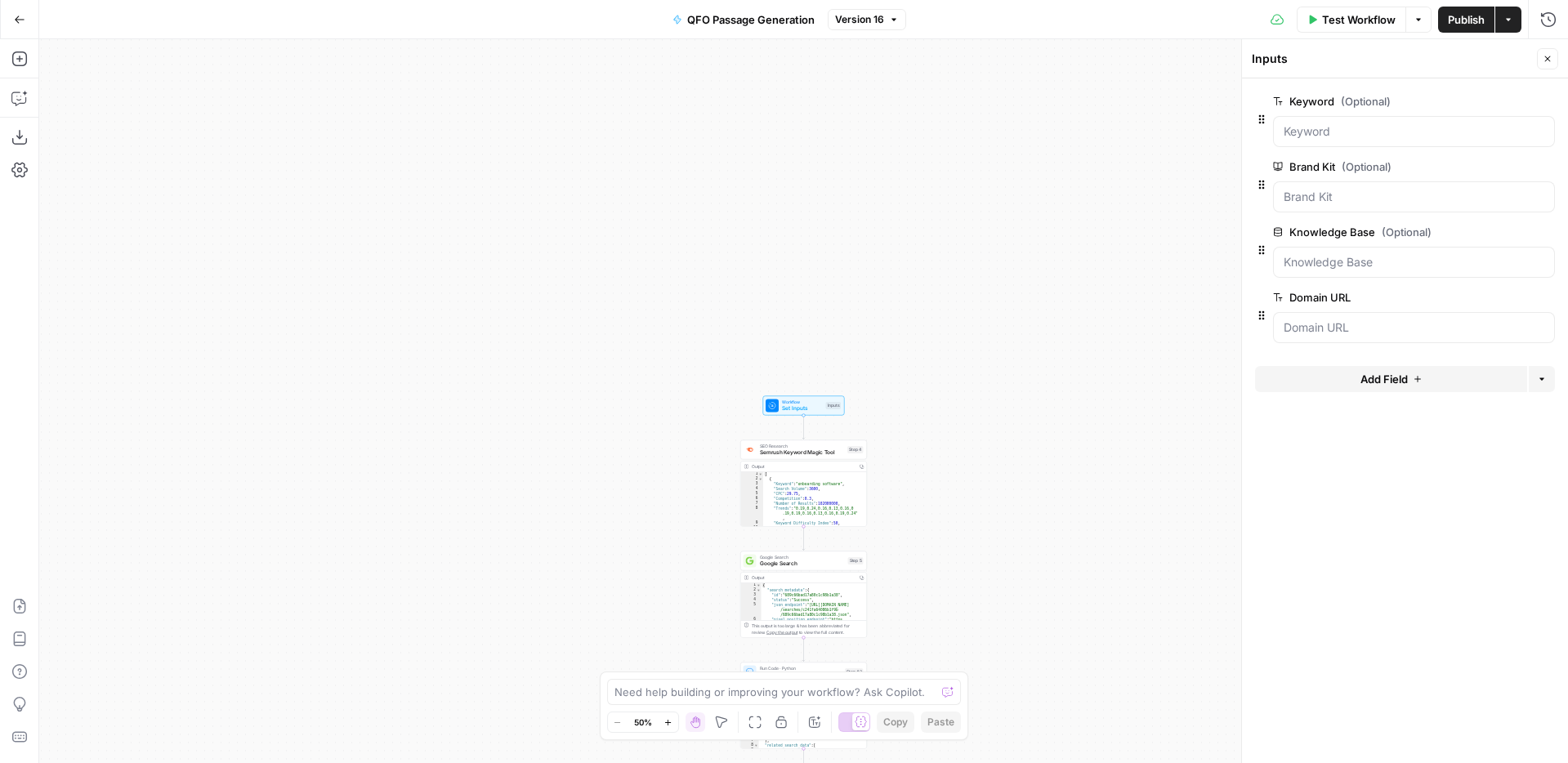
click at [1483, 169] on span "edit field" at bounding box center [1493, 167] width 36 height 13
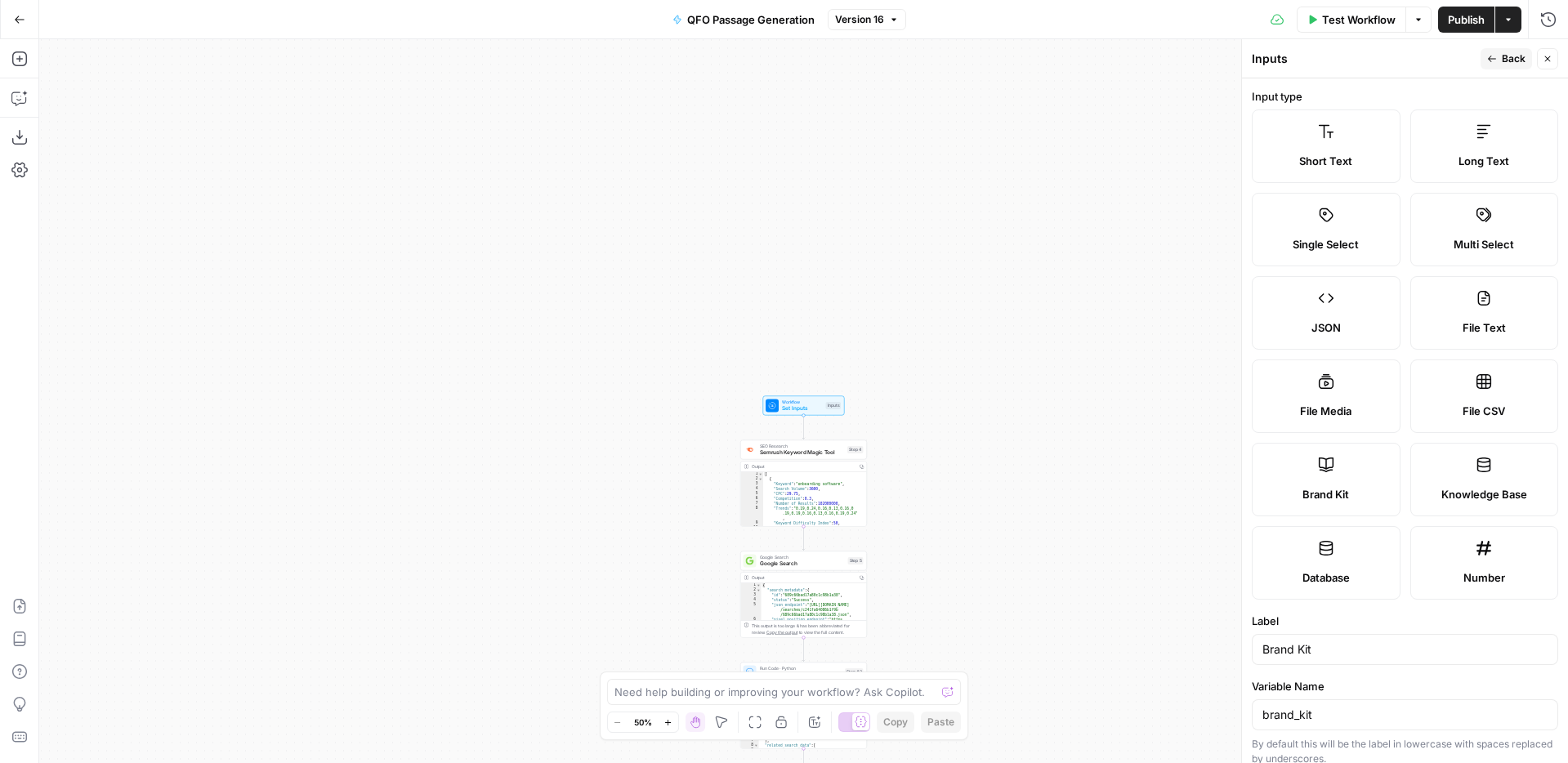
click at [1310, 478] on label "Brand Kit" at bounding box center [1326, 479] width 148 height 73
click at [1522, 60] on span "Back" at bounding box center [1513, 59] width 24 height 15
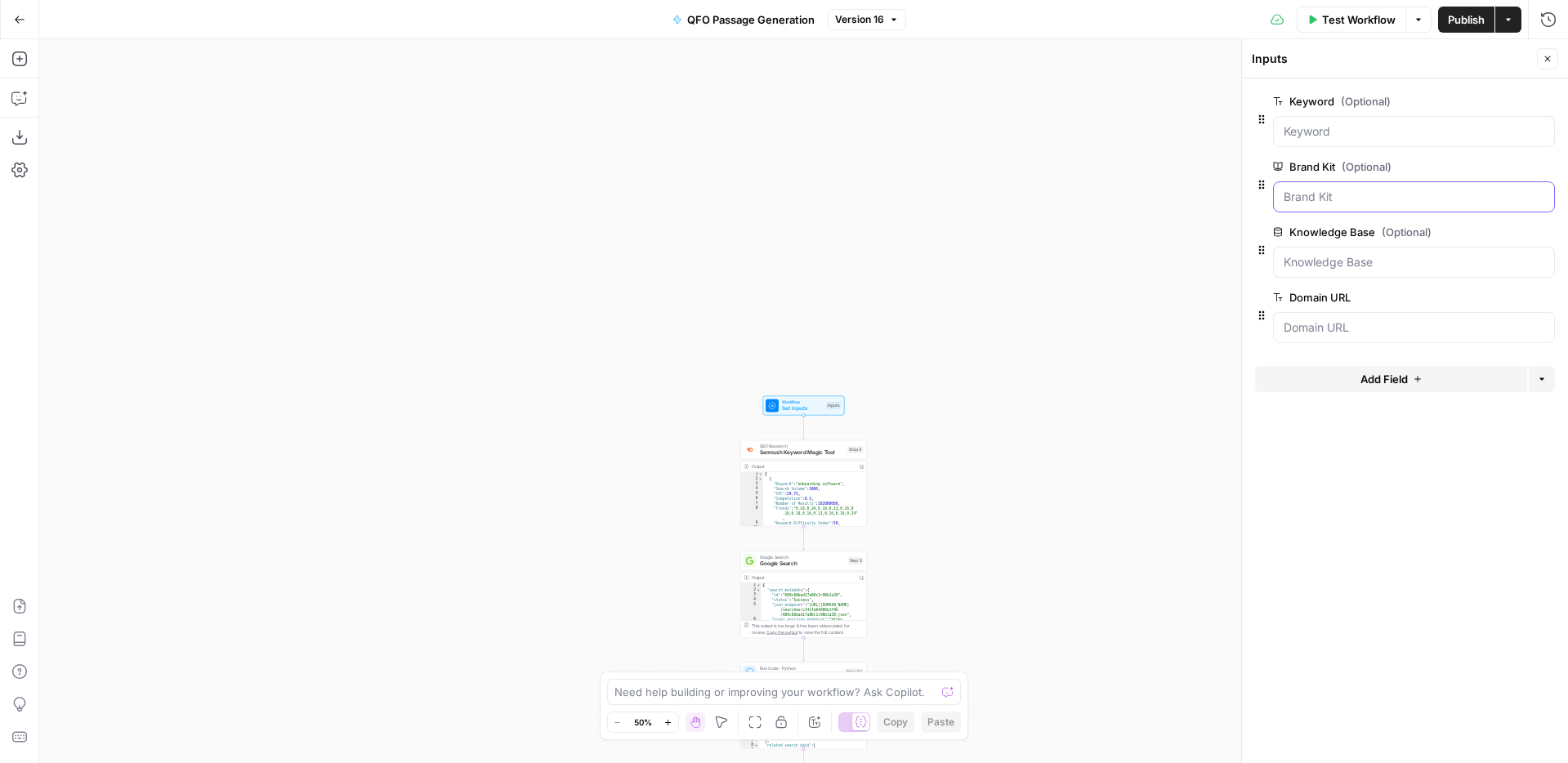
click at [1352, 198] on Kit "Brand Kit (Optional)" at bounding box center [1413, 197] width 260 height 16
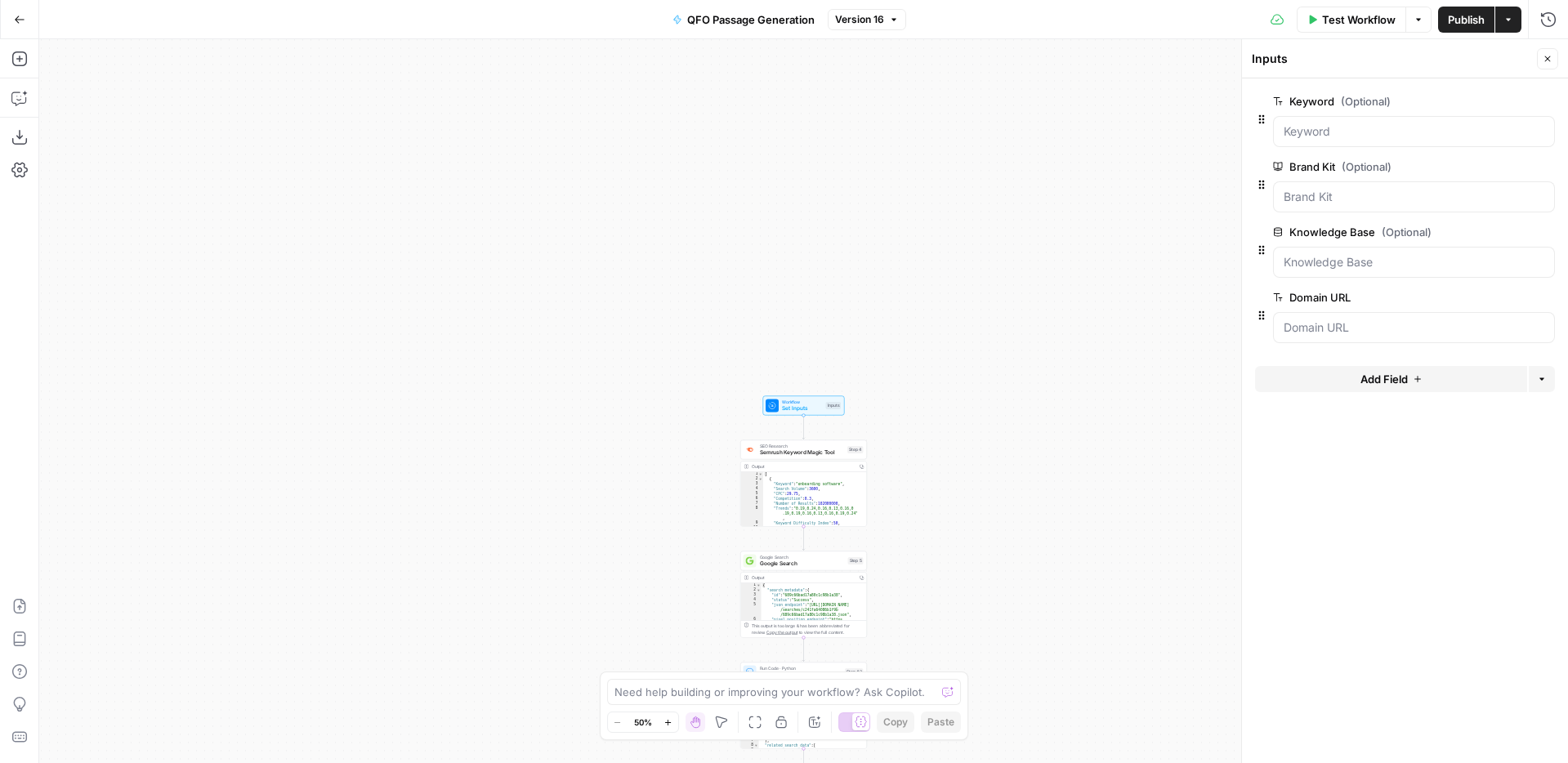
click at [1313, 442] on form "Keyword (Optional) edit field Delete group Brand Kit (Optional) edit field Dele…" at bounding box center [1405, 420] width 326 height 684
click at [1295, 204] on Kit "Brand Kit (Optional)" at bounding box center [1413, 197] width 260 height 16
click at [1090, 374] on div "Workflow Set Inputs Inputs SEO Research Semrush Keyword Magic Tool Step 4 Outpu…" at bounding box center [804, 401] width 1529 height 724
click at [1550, 61] on icon "button" at bounding box center [1547, 59] width 10 height 10
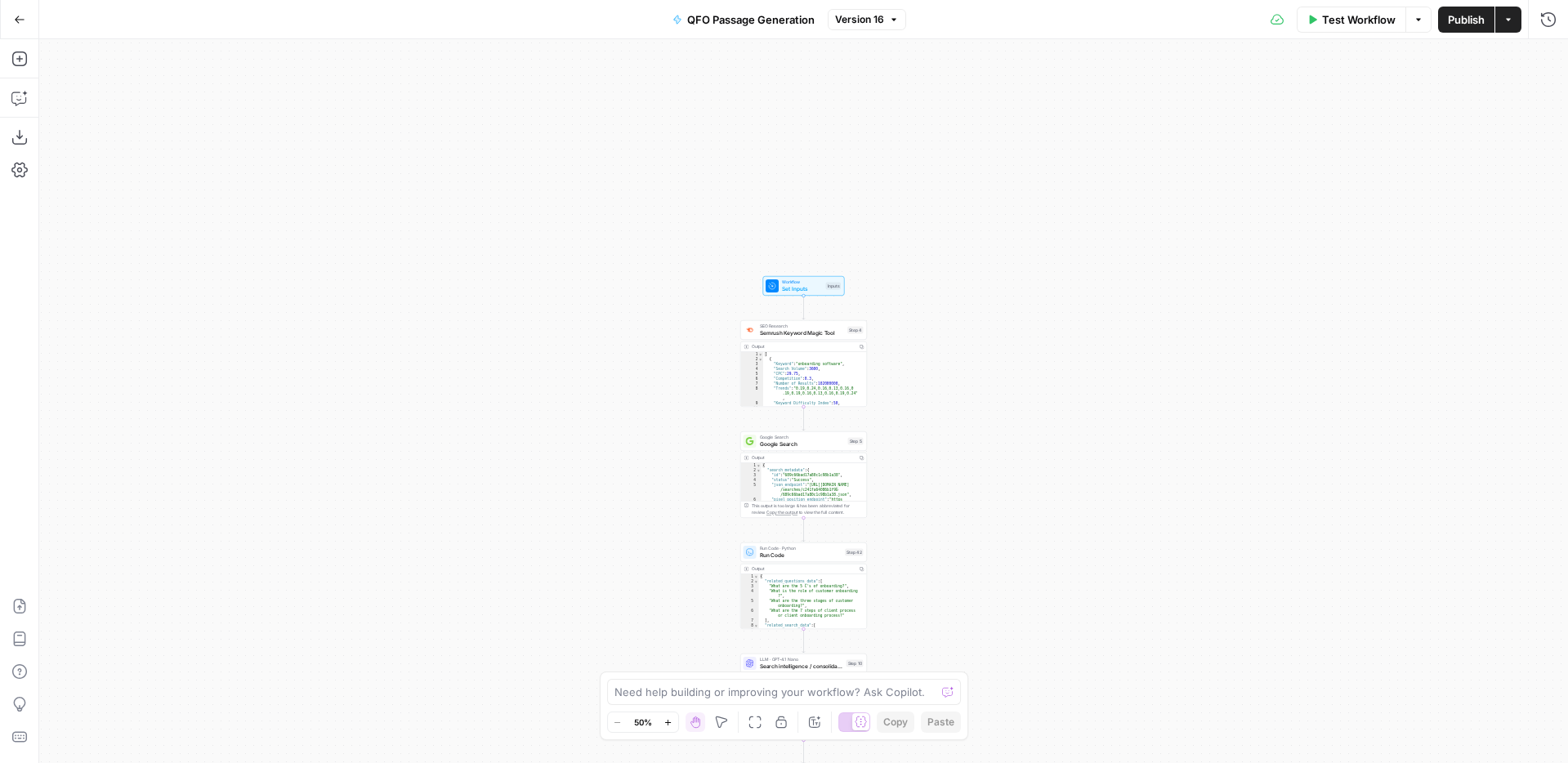
click at [778, 347] on div "Output" at bounding box center [803, 345] width 103 height 6
click at [776, 351] on div "Output Copy" at bounding box center [803, 347] width 126 height 11
type textarea "*"
click at [761, 379] on div "6" at bounding box center [751, 378] width 23 height 5
click at [805, 280] on span "Workflow" at bounding box center [802, 281] width 41 height 6
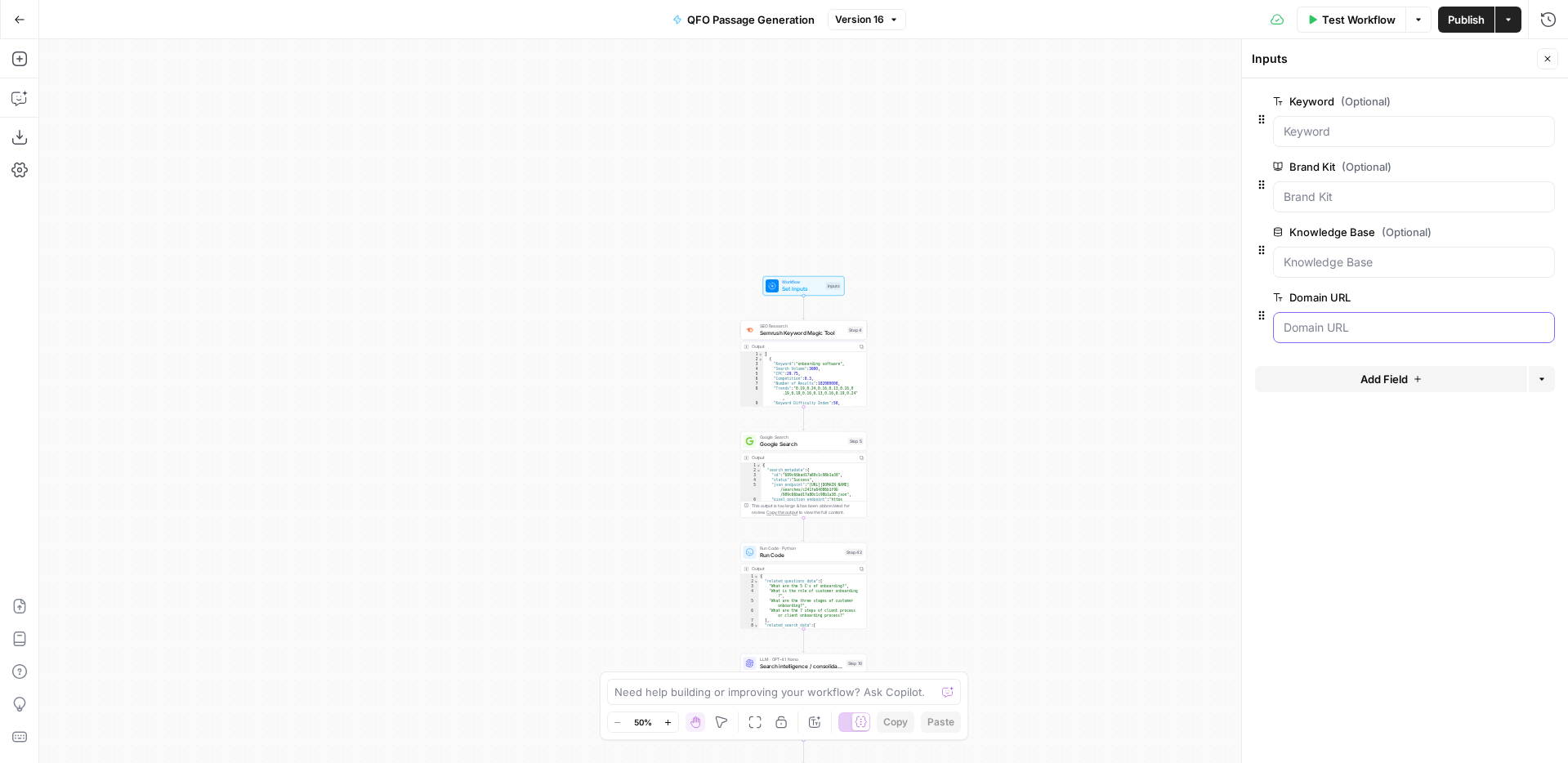
click at [1387, 327] on URL "Domain URL" at bounding box center [1413, 328] width 260 height 16
click at [1550, 55] on icon "button" at bounding box center [1547, 59] width 10 height 10
click at [23, 27] on button "Go Back" at bounding box center [19, 19] width 29 height 29
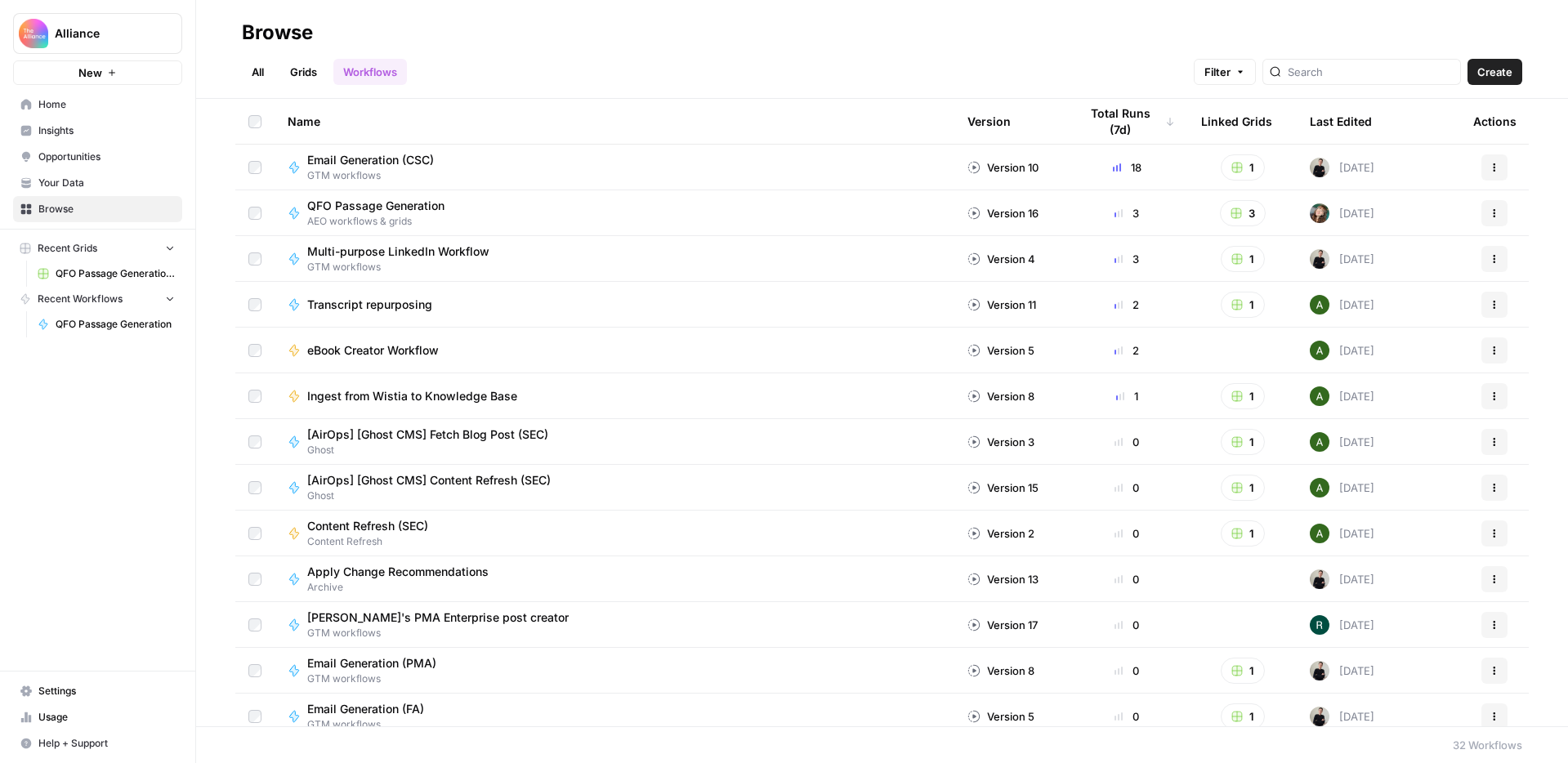
click at [1489, 213] on icon "button" at bounding box center [1494, 213] width 10 height 10
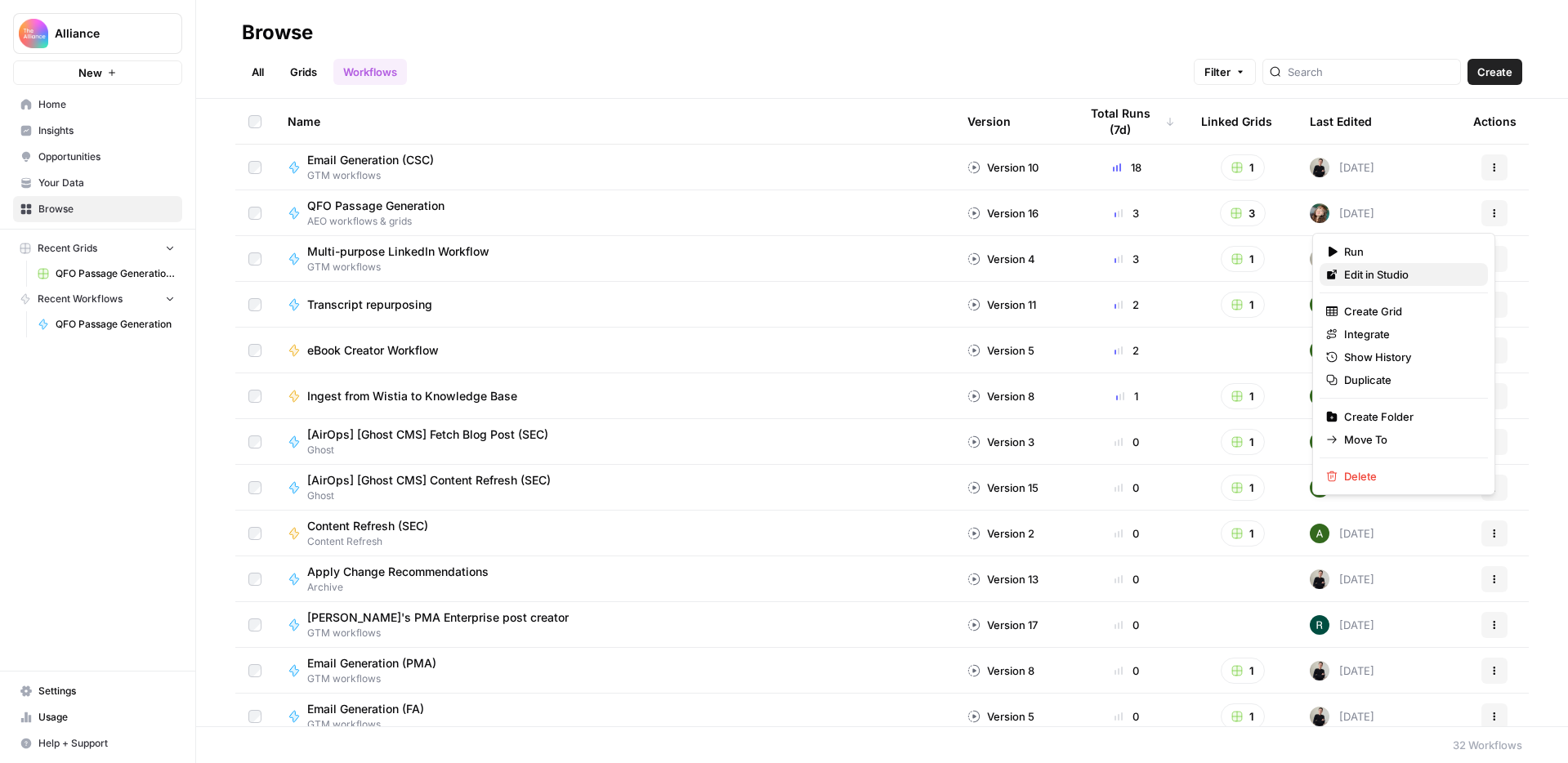
click at [1419, 272] on span "Edit in Studio" at bounding box center [1409, 275] width 131 height 16
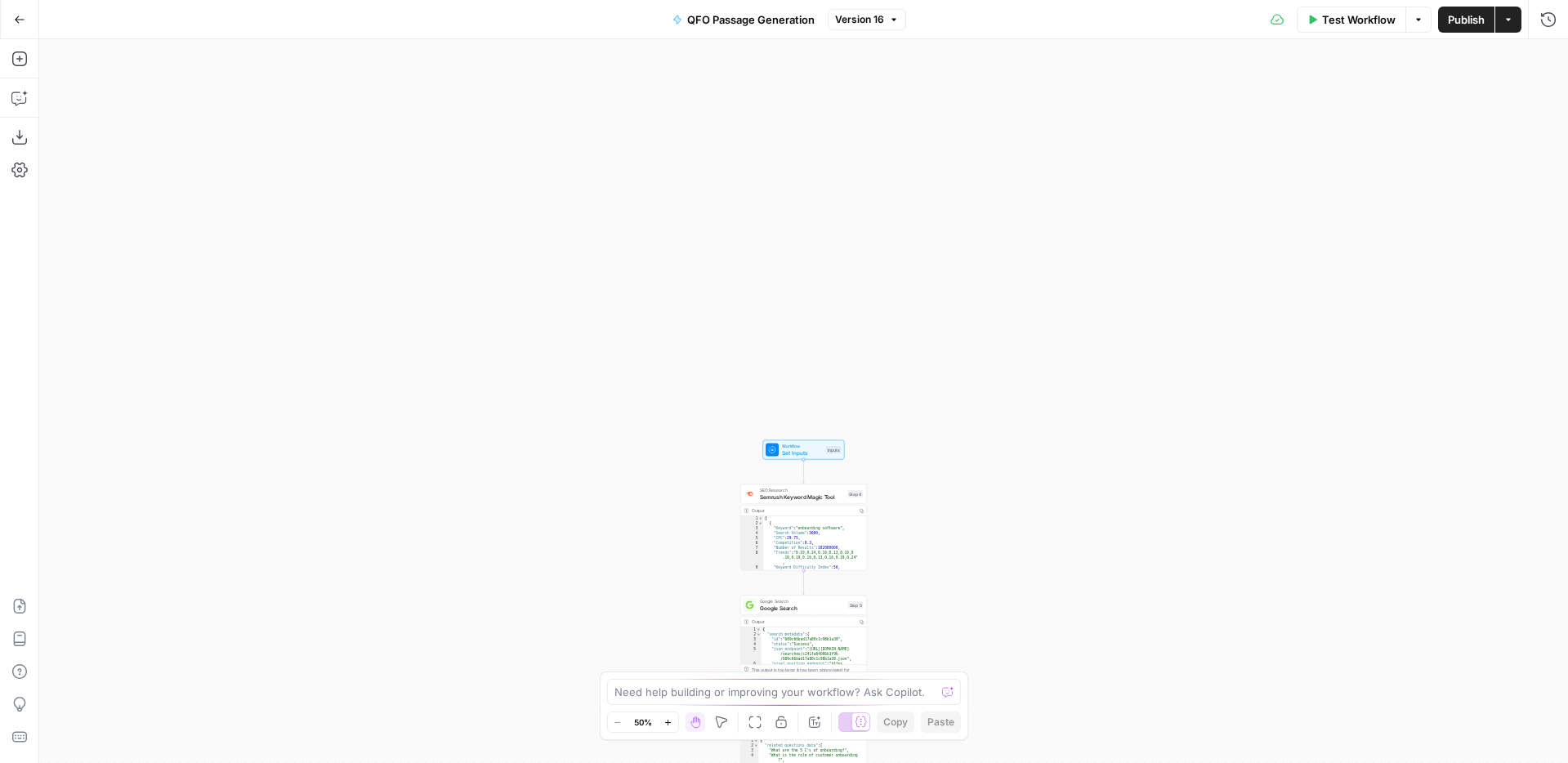
click at [759, 19] on span "QFO Passage Generation" at bounding box center [751, 19] width 127 height 16
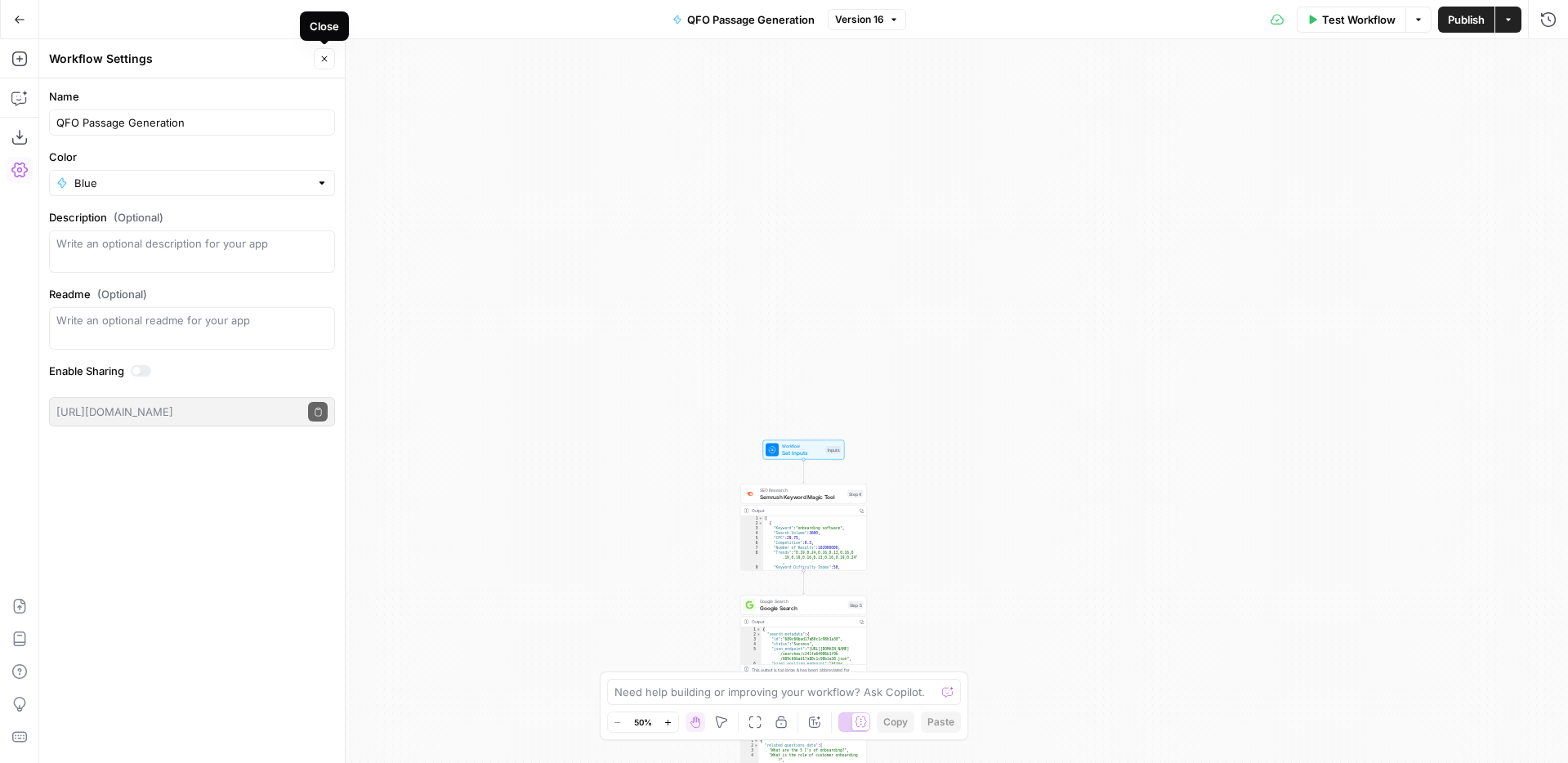
click at [323, 61] on icon "button" at bounding box center [324, 59] width 10 height 10
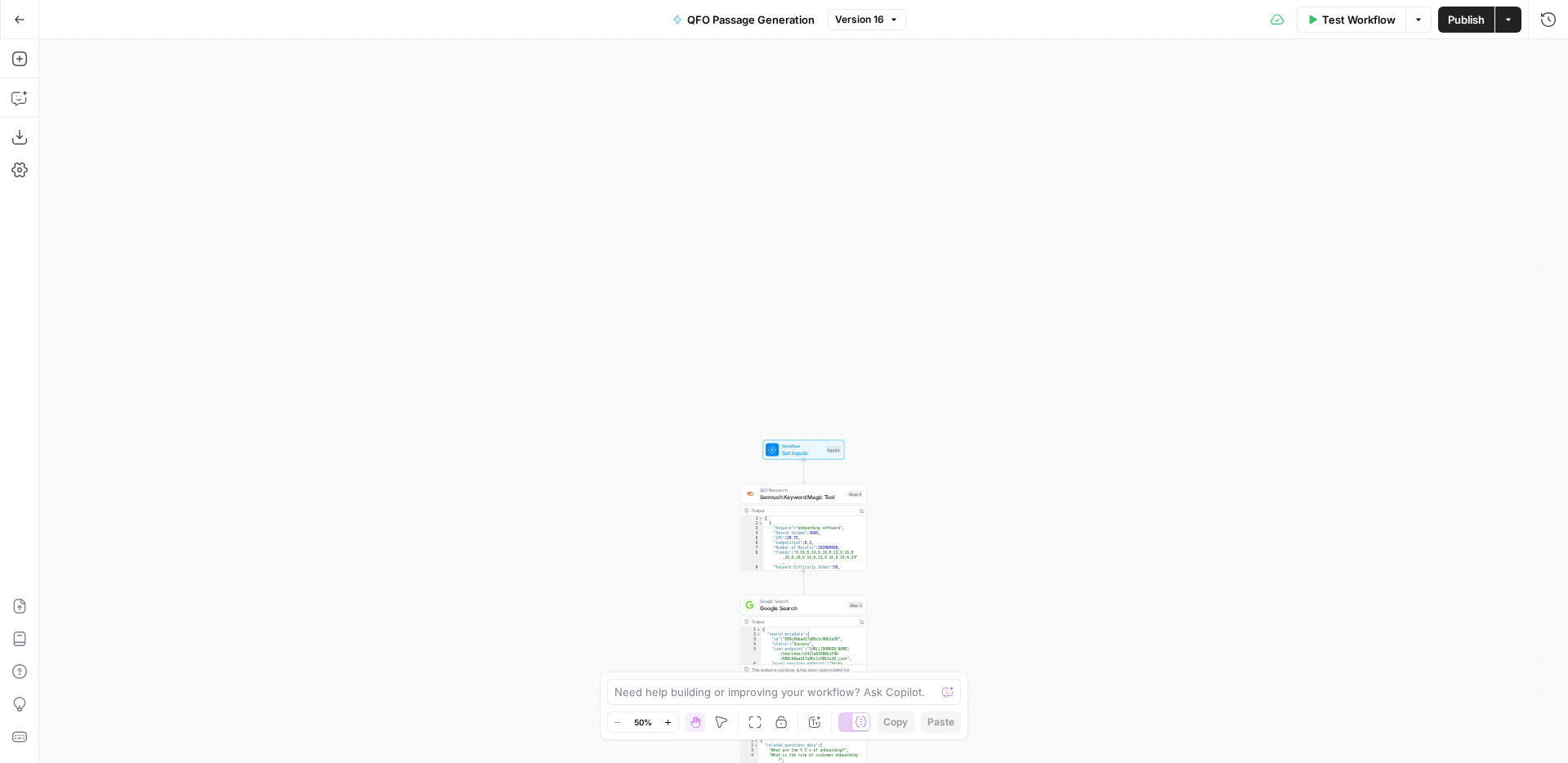
click at [871, 16] on span "Version 16" at bounding box center [859, 19] width 49 height 15
click at [1319, 19] on button "Test Workflow" at bounding box center [1351, 19] width 109 height 27
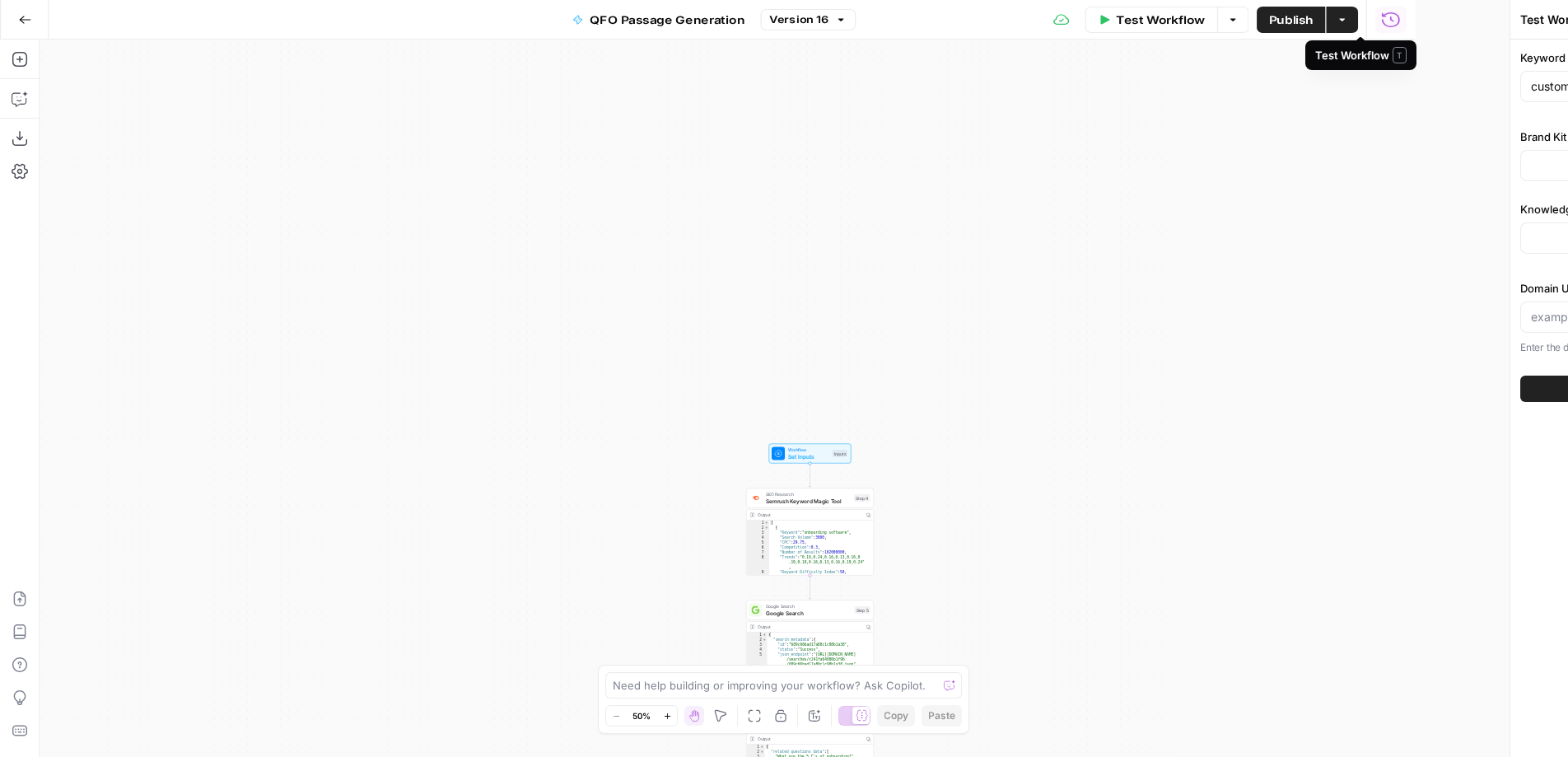
type input "Keynotes (CSC)"
type input "Customer Success Collective"
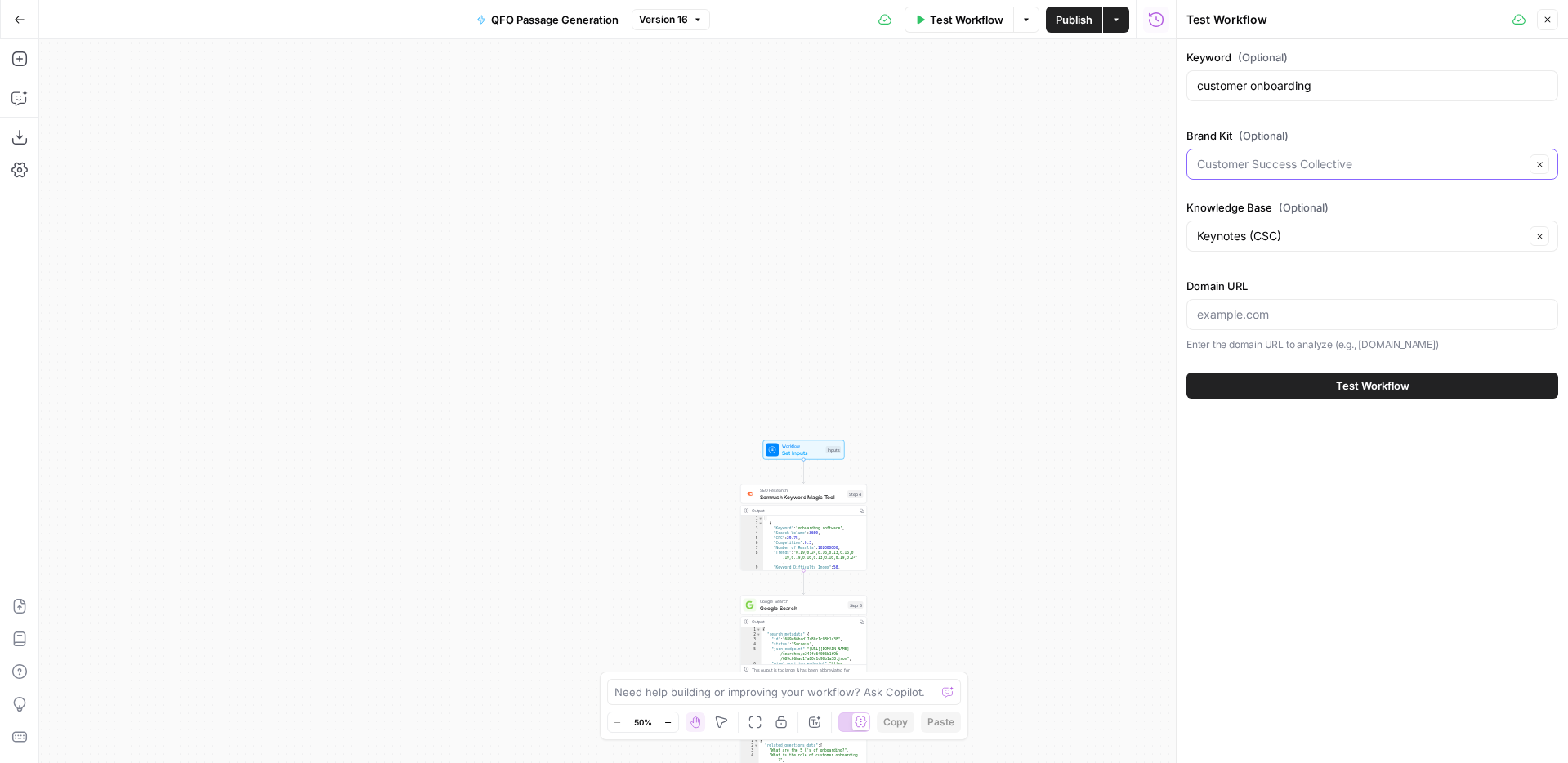
click at [1334, 167] on input "Brand Kit (Optional)" at bounding box center [1360, 164] width 327 height 16
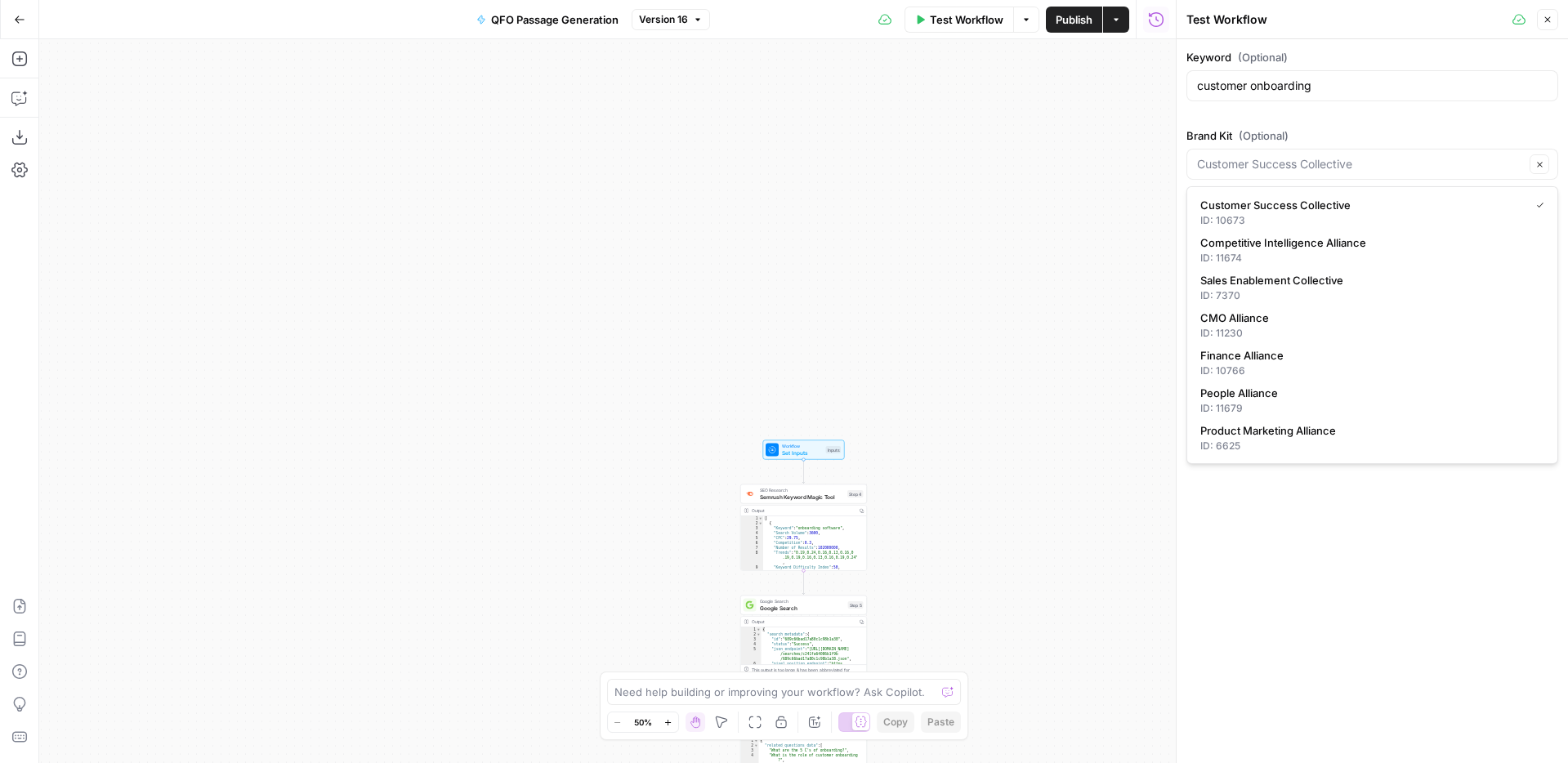
type input "Customer Success Collective"
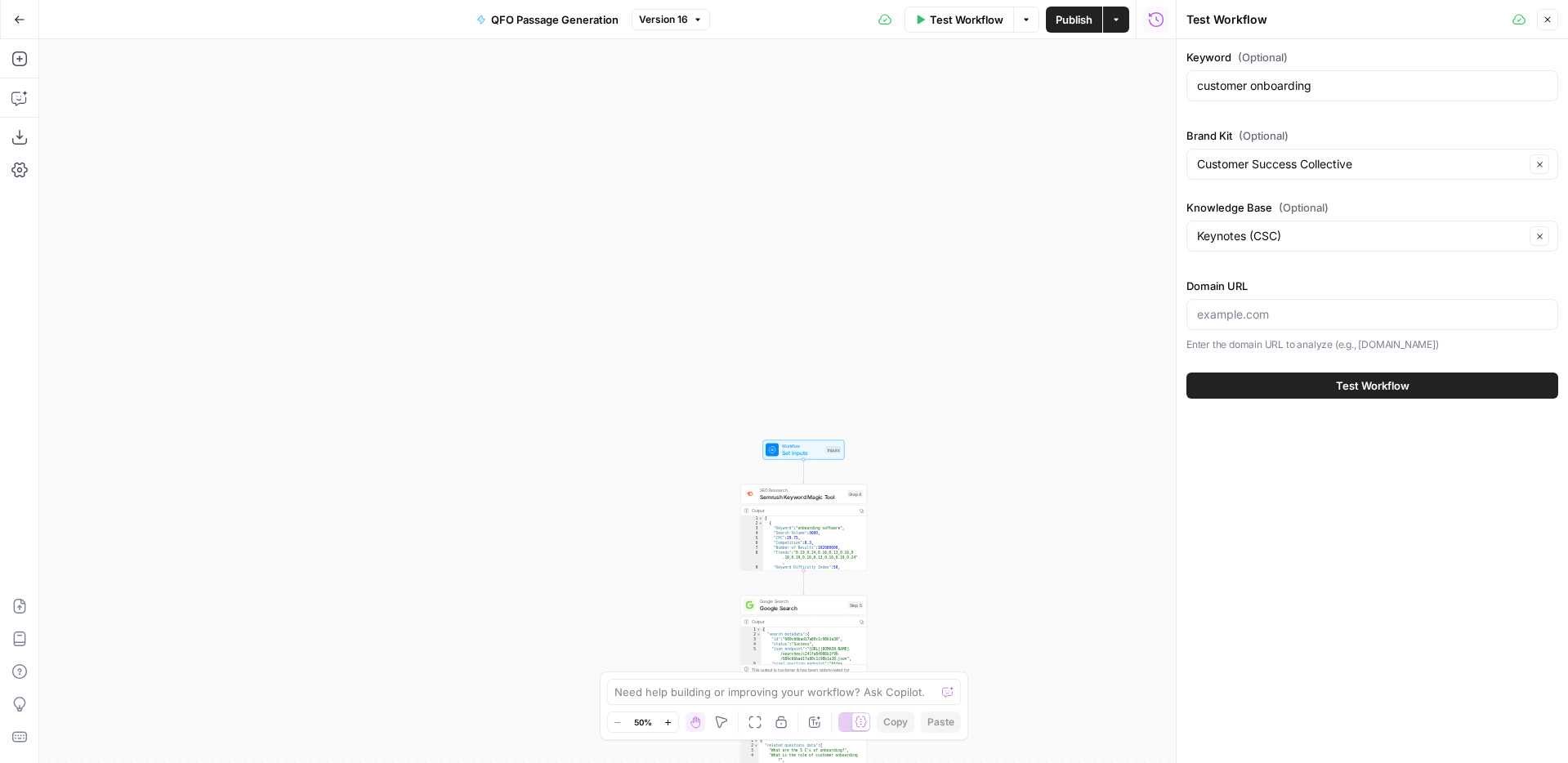
click at [1357, 116] on div "Keyword (Optional) customer onboarding Brand Kit (Optional) Customer Success Co…" at bounding box center [1372, 201] width 372 height 304
click at [1547, 19] on icon "button" at bounding box center [1548, 20] width 5 height 5
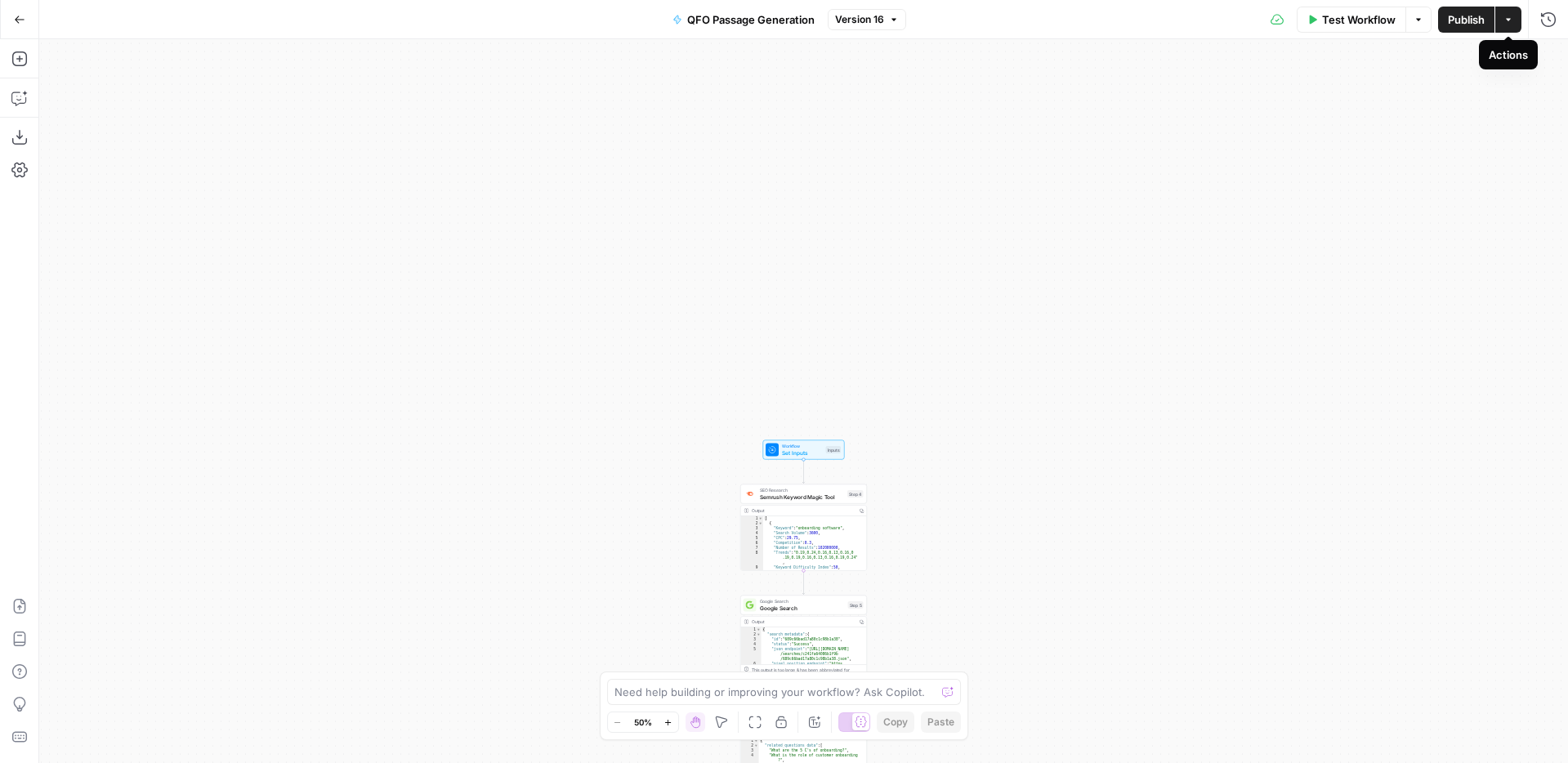
click at [1505, 20] on icon "button" at bounding box center [1508, 19] width 10 height 10
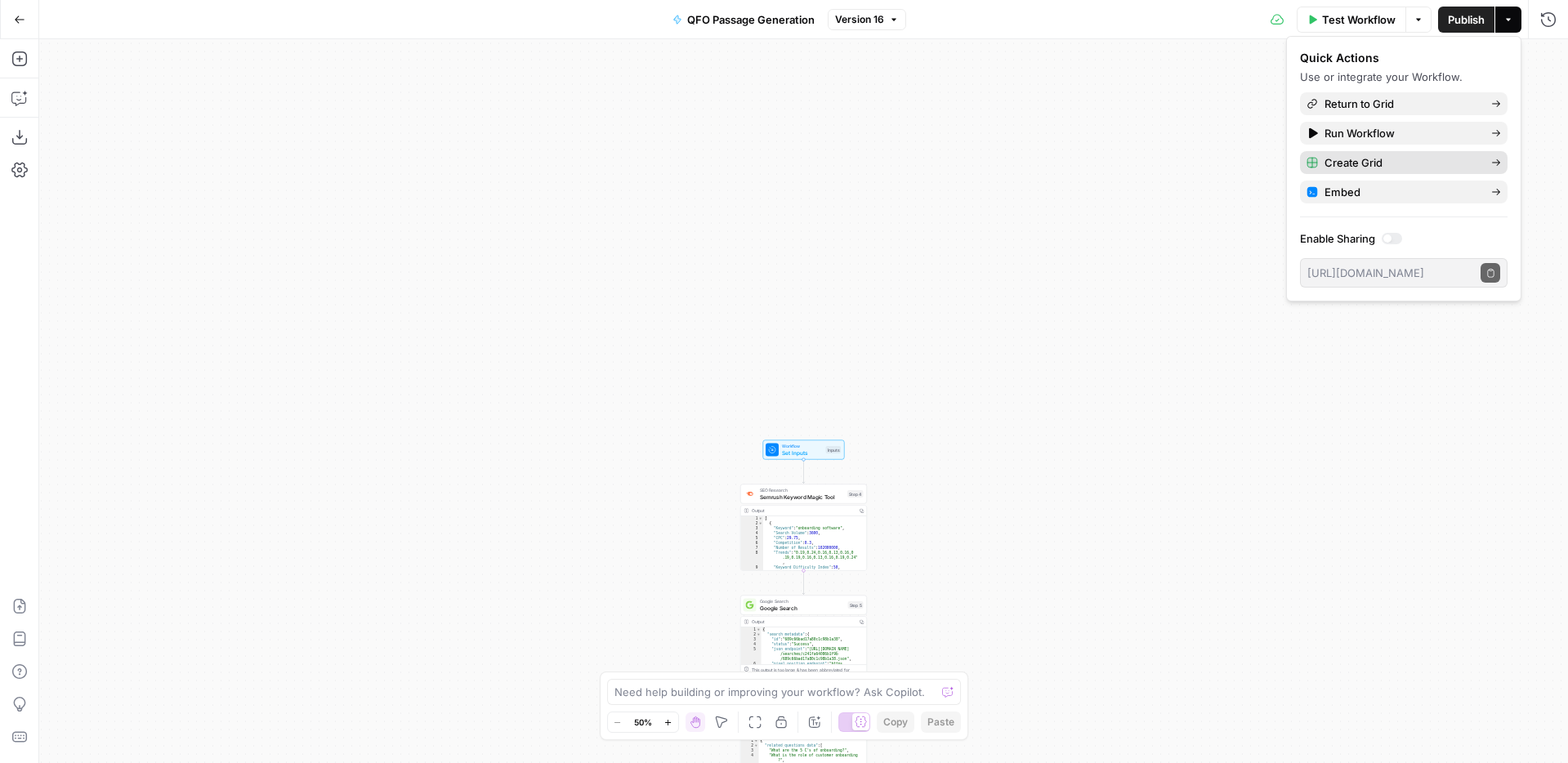
click at [1425, 159] on span "Create Grid" at bounding box center [1401, 162] width 154 height 16
